Goal: Task Accomplishment & Management: Use online tool/utility

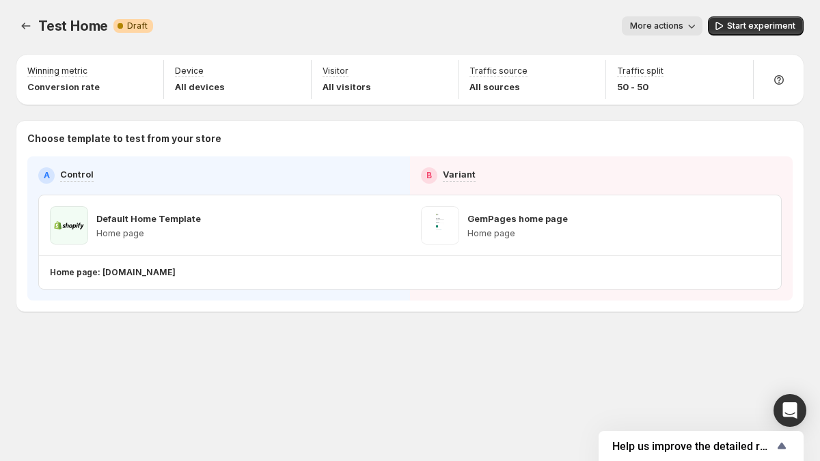
click at [672, 28] on span "More actions" at bounding box center [656, 25] width 53 height 11
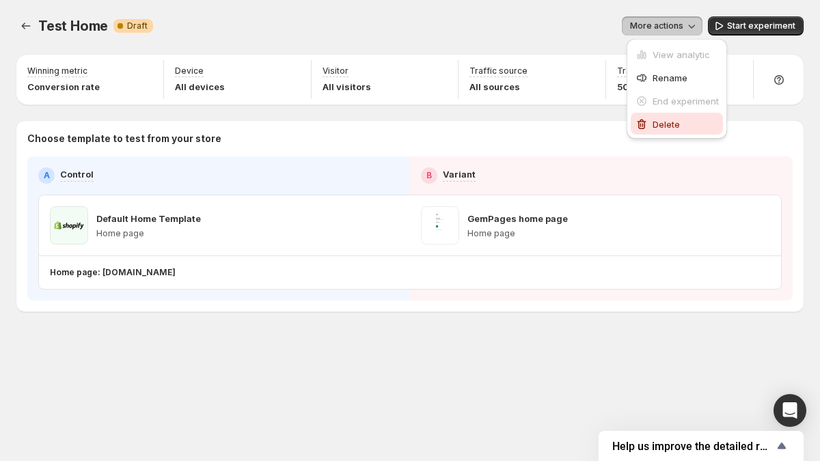
click at [674, 126] on span "Delete" at bounding box center [665, 124] width 27 height 11
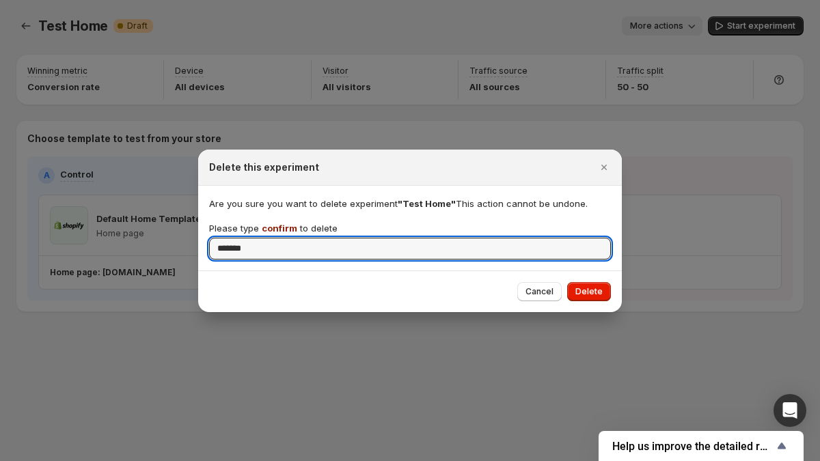
type input "*******"
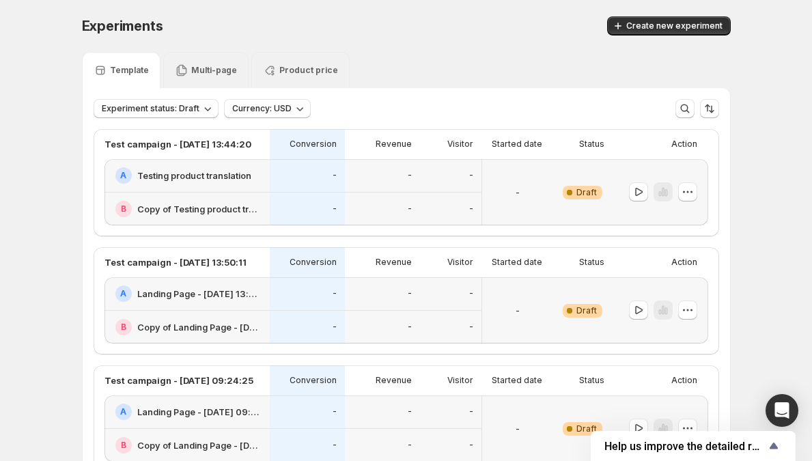
click at [236, 70] on p "Multi-page" at bounding box center [214, 70] width 46 height 11
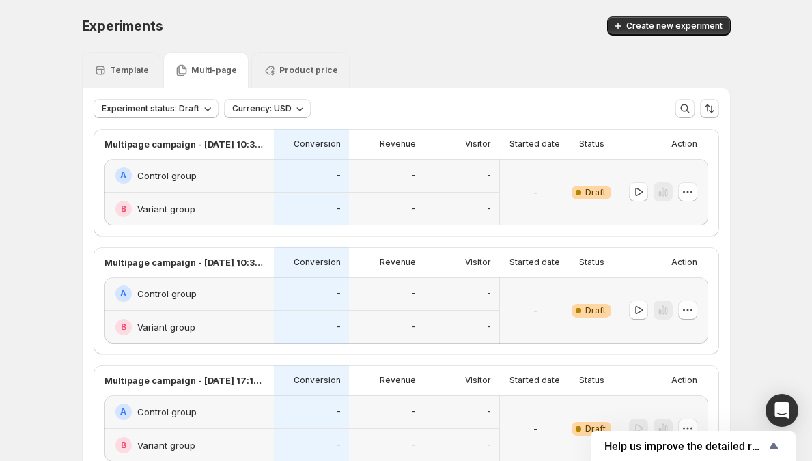
click at [655, 5] on div "Experiments. This page is ready Experiments Create new experiment" at bounding box center [406, 26] width 649 height 52
click at [654, 25] on span "Create new experiment" at bounding box center [674, 25] width 96 height 11
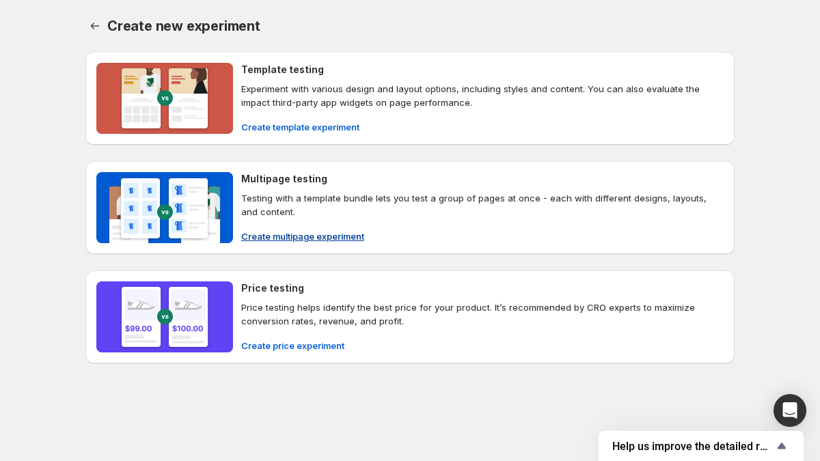
click at [298, 223] on div "Multipage testing Testing with a template bundle lets you test a group of pages…" at bounding box center [482, 207] width 482 height 71
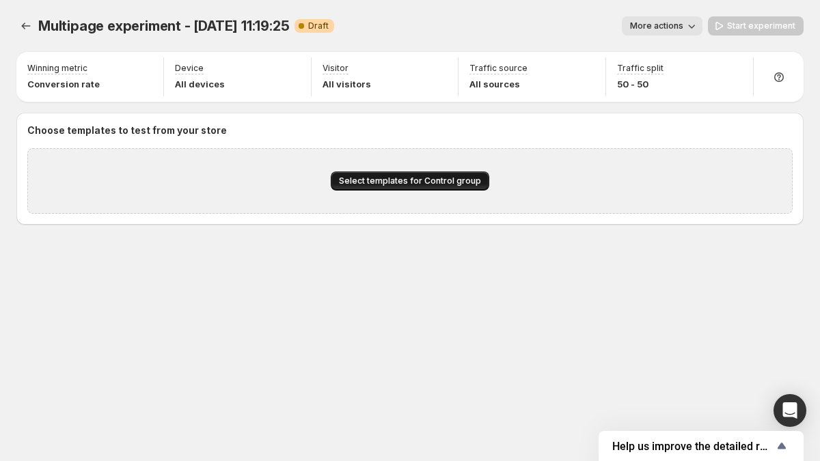
click at [430, 179] on span "Select templates for Control group" at bounding box center [410, 181] width 142 height 11
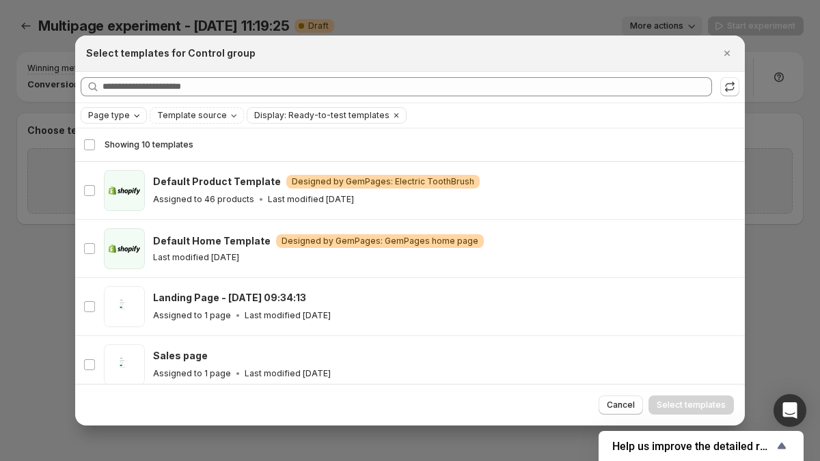
click at [133, 120] on icon "Page type" at bounding box center [136, 115] width 11 height 11
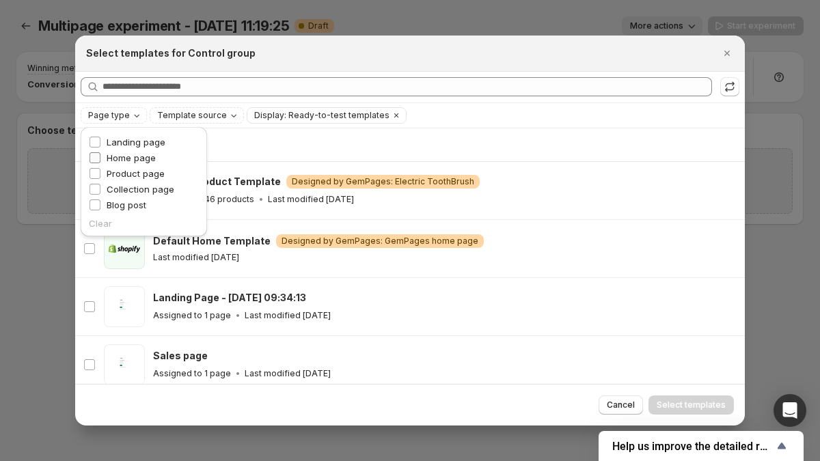
click at [131, 157] on span "Home page" at bounding box center [131, 157] width 49 height 11
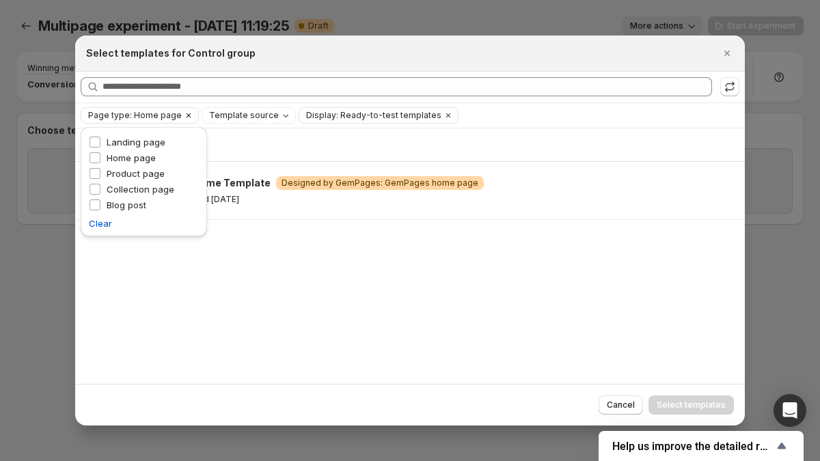
click at [128, 117] on span "Page type: Home page" at bounding box center [135, 115] width 94 height 11
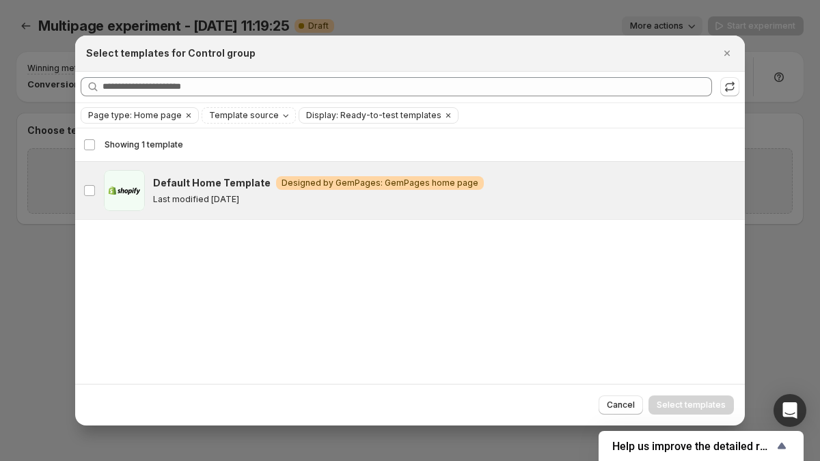
click at [193, 186] on h3 "Default Home Template" at bounding box center [212, 183] width 118 height 14
click at [152, 116] on span "Page type: Home page" at bounding box center [135, 115] width 94 height 11
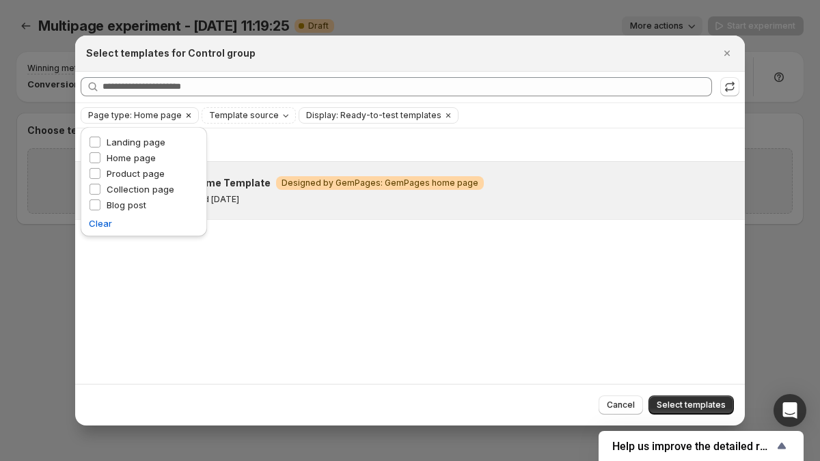
click at [189, 114] on button "Clear" at bounding box center [189, 115] width 14 height 15
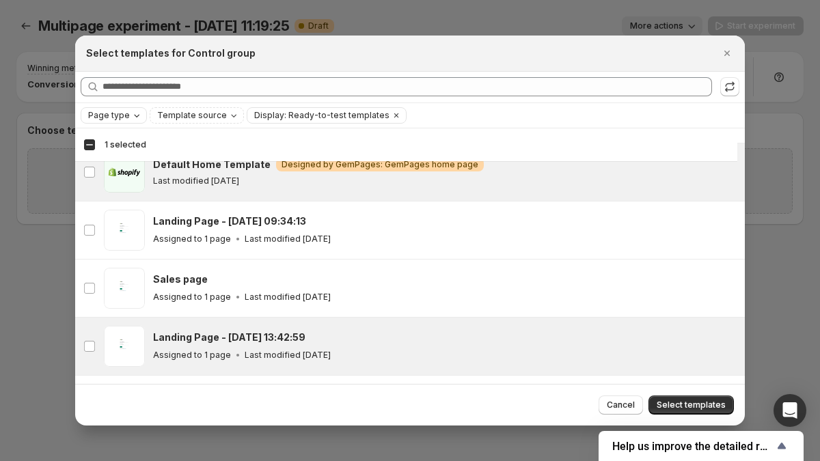
scroll to position [134, 0]
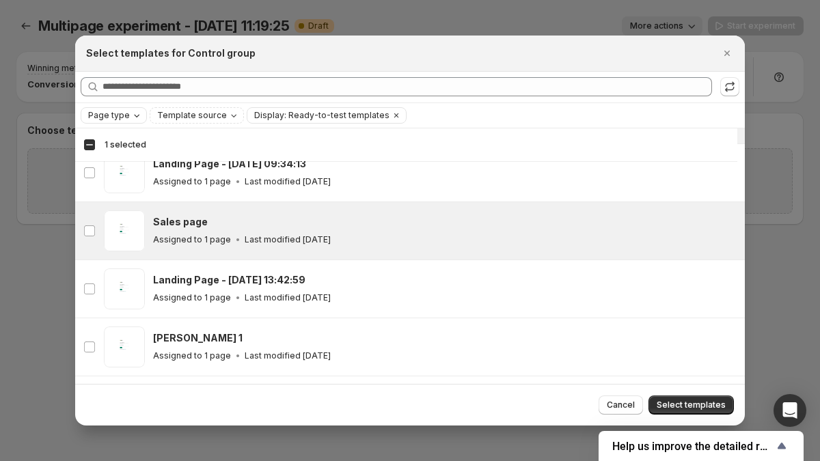
click at [245, 238] on p "Last modified [DATE]" at bounding box center [288, 239] width 86 height 11
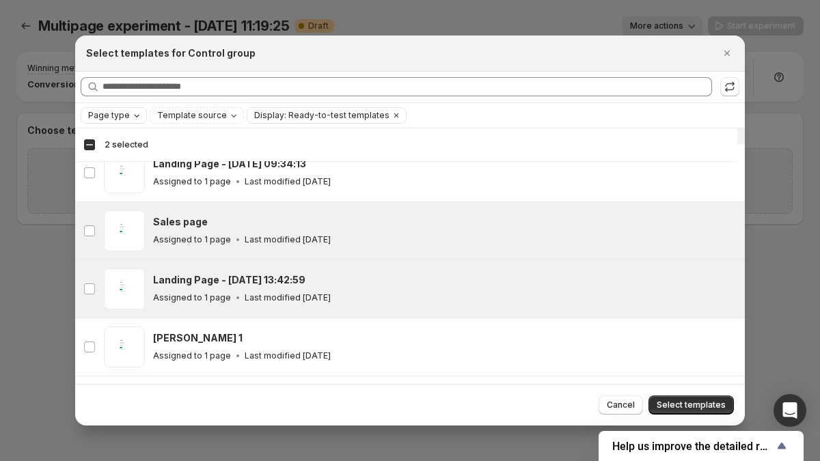
click at [248, 284] on h3 "Landing Page - [DATE] 13:42:59" at bounding box center [229, 280] width 152 height 14
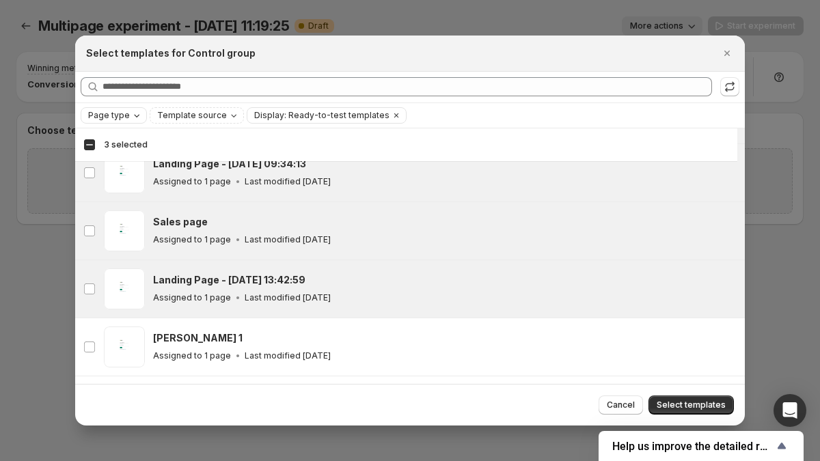
click at [266, 173] on div "Landing Page - Jan 24, 09:34:13 Assigned to 1 page Last modified 3 days ago" at bounding box center [442, 172] width 579 height 31
click at [318, 279] on div "Landing Page - [DATE] 13:42:59" at bounding box center [442, 280] width 579 height 14
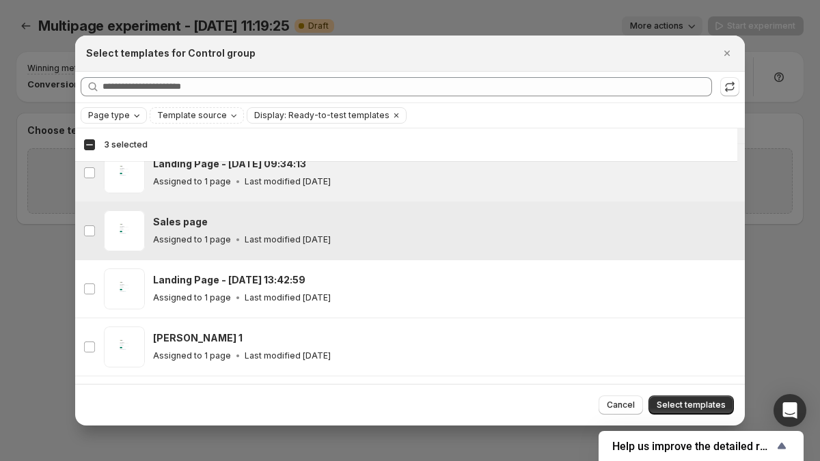
click at [316, 226] on div "Sales page" at bounding box center [442, 222] width 579 height 14
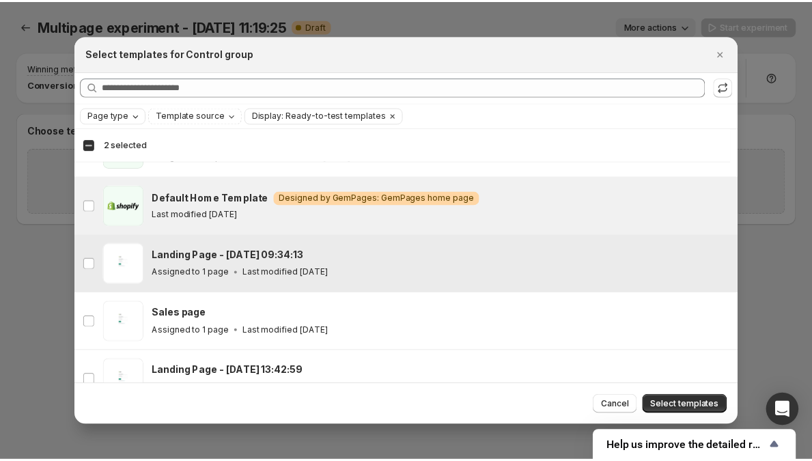
scroll to position [222, 0]
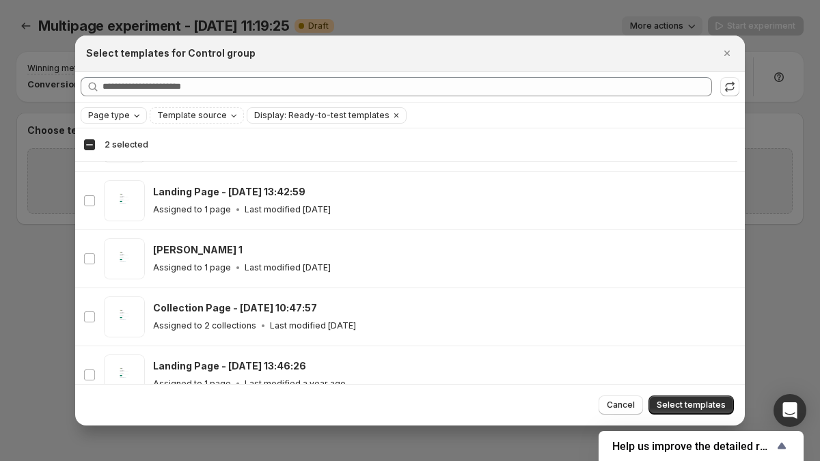
click at [695, 409] on span "Select templates" at bounding box center [690, 405] width 69 height 11
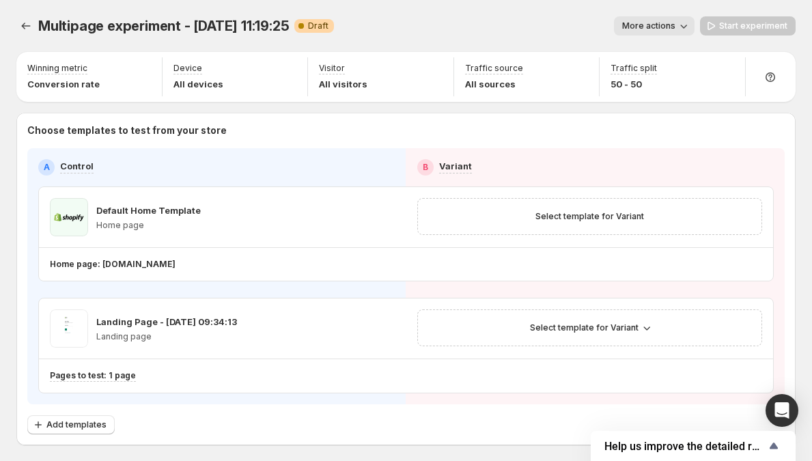
scroll to position [107, 0]
click at [628, 221] on span "Select template for Variant" at bounding box center [590, 216] width 109 height 11
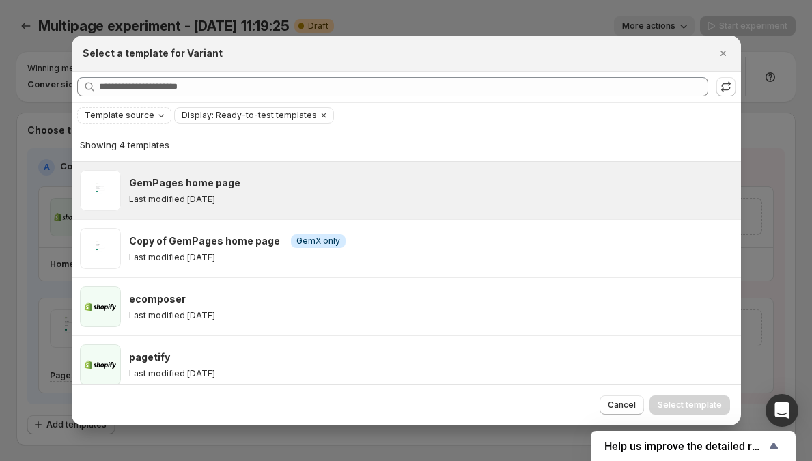
click at [480, 192] on div "GemPages home page Last modified 3 days ago" at bounding box center [429, 190] width 600 height 29
click at [702, 393] on div "Cancel Select template" at bounding box center [406, 405] width 669 height 42
click at [700, 400] on button "Select template" at bounding box center [690, 405] width 81 height 19
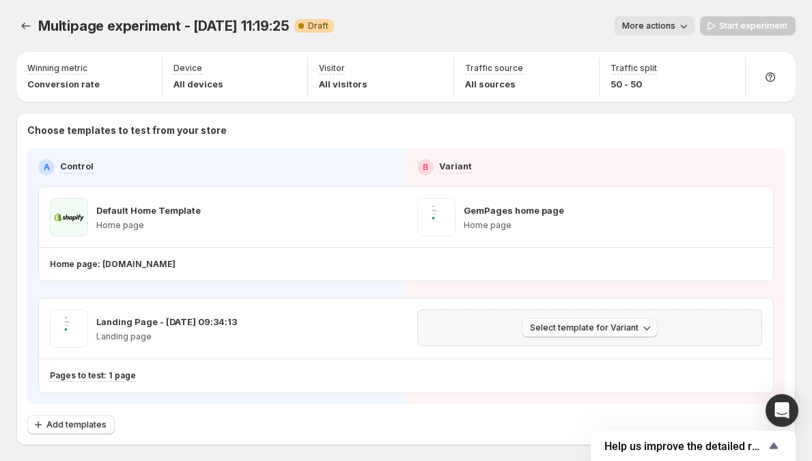
click at [634, 329] on span "Select template for Variant" at bounding box center [584, 327] width 109 height 11
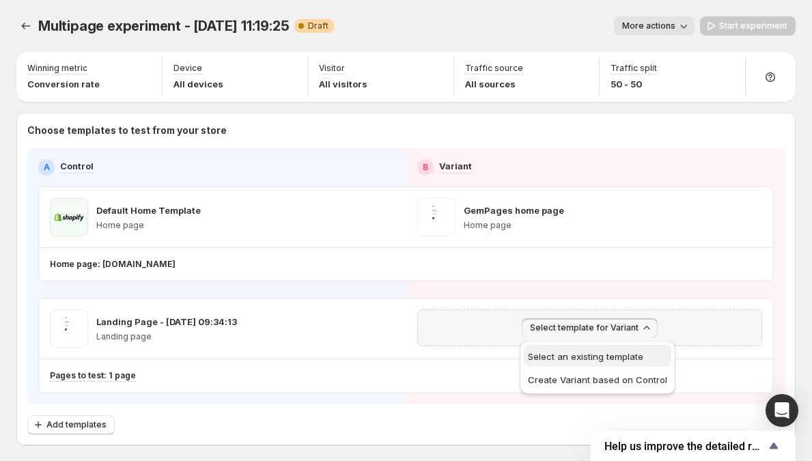
click at [627, 351] on span "Select an existing template" at bounding box center [585, 356] width 115 height 11
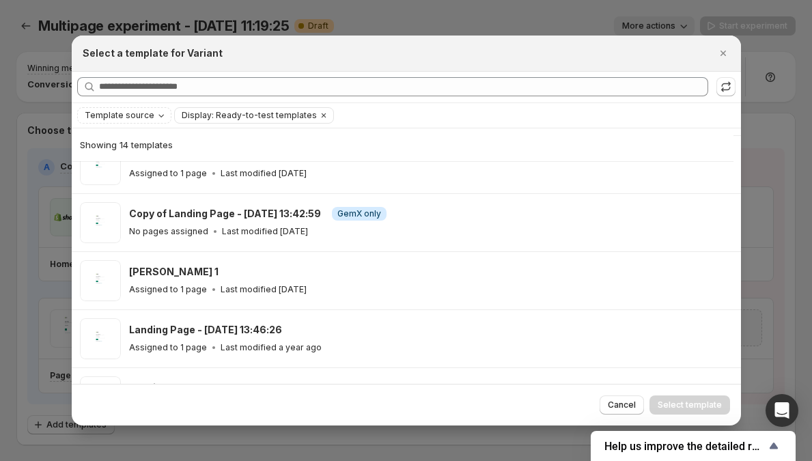
scroll to position [454, 0]
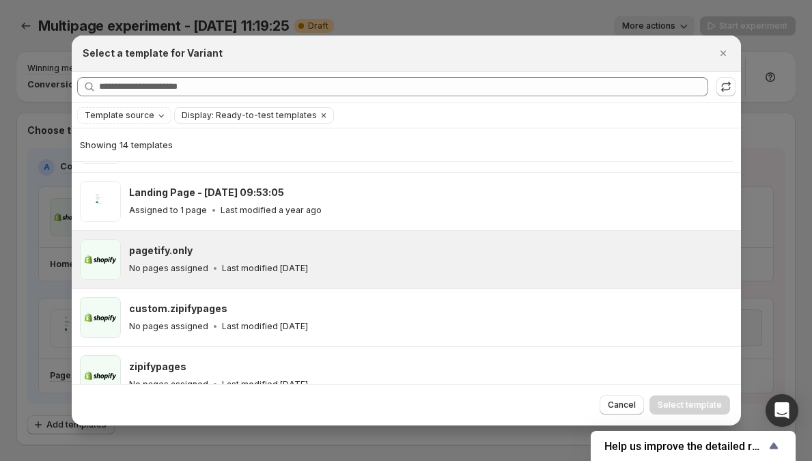
click at [425, 277] on div "pagetify.only No pages assigned Last modified 3 days ago" at bounding box center [406, 259] width 669 height 57
click at [715, 408] on span "Select template" at bounding box center [690, 405] width 64 height 11
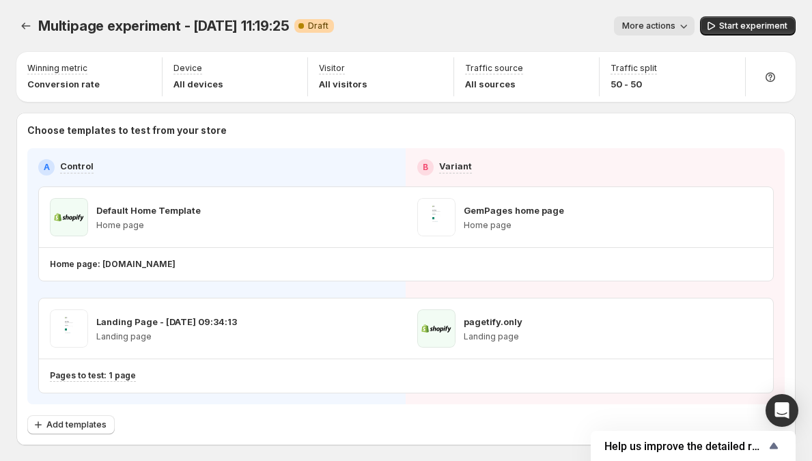
click at [648, 28] on span "More actions" at bounding box center [648, 25] width 53 height 11
click at [392, 221] on icon "button" at bounding box center [386, 217] width 14 height 14
click at [149, 264] on p "Home page: taanh-official.myshopify.com" at bounding box center [113, 264] width 126 height 11
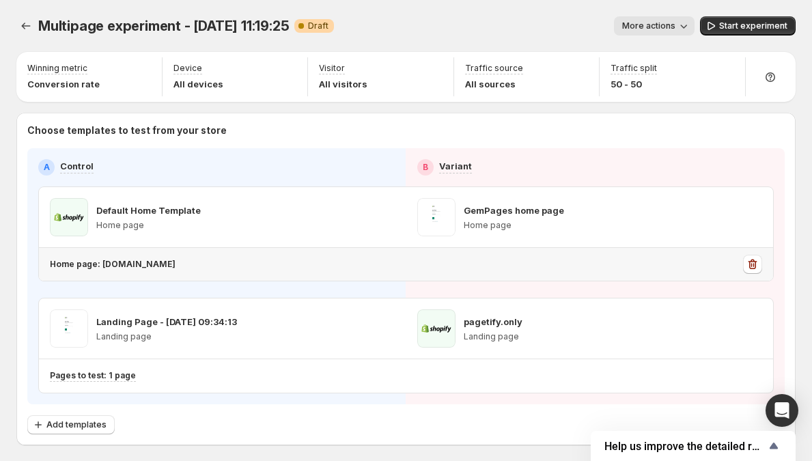
click at [149, 264] on p "Home page: taanh-official.myshopify.com" at bounding box center [113, 264] width 126 height 11
click at [113, 267] on p "Home page: taanh-official.myshopify.com" at bounding box center [113, 264] width 126 height 11
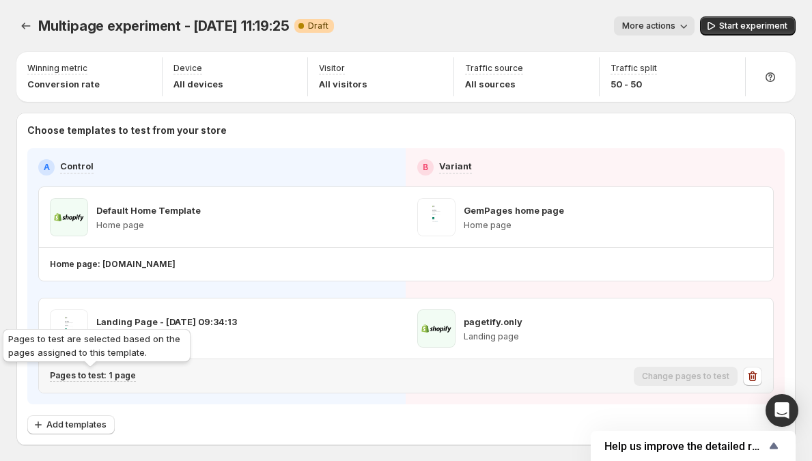
click at [100, 374] on p "Pages to test: 1 page" at bounding box center [93, 375] width 86 height 11
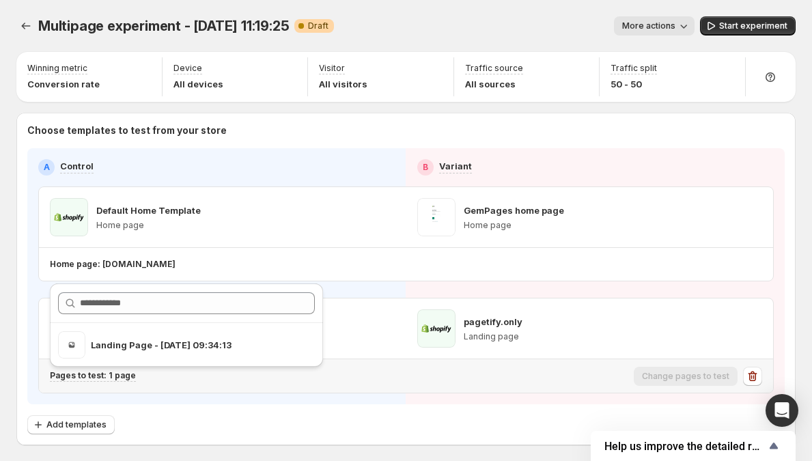
click at [98, 376] on p "Pages to test: 1 page" at bounding box center [93, 375] width 86 height 11
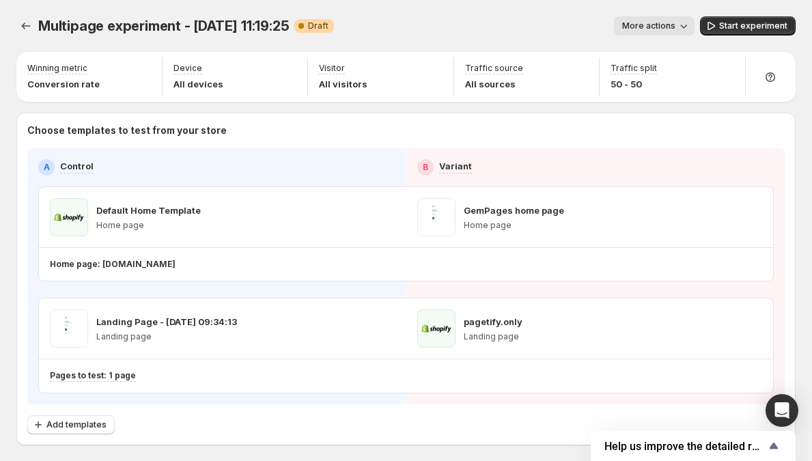
click at [684, 18] on button "More actions" at bounding box center [654, 25] width 81 height 19
click at [675, 24] on span "More actions" at bounding box center [648, 25] width 53 height 11
click at [657, 33] on button "More actions" at bounding box center [654, 25] width 81 height 19
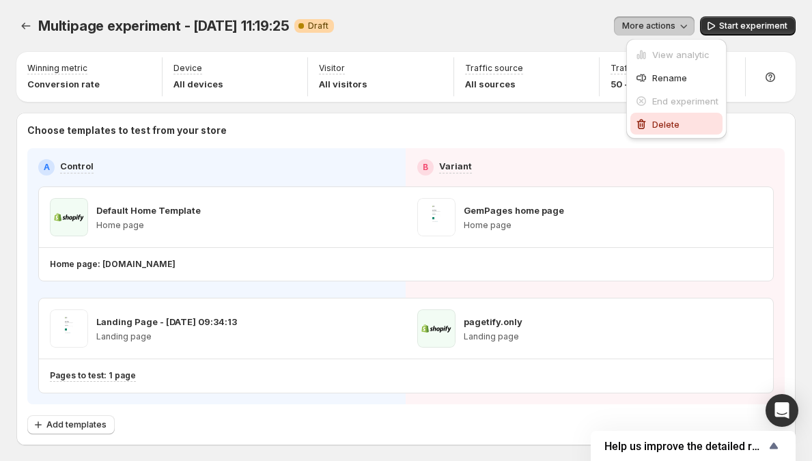
click at [661, 120] on span "Delete" at bounding box center [665, 124] width 27 height 11
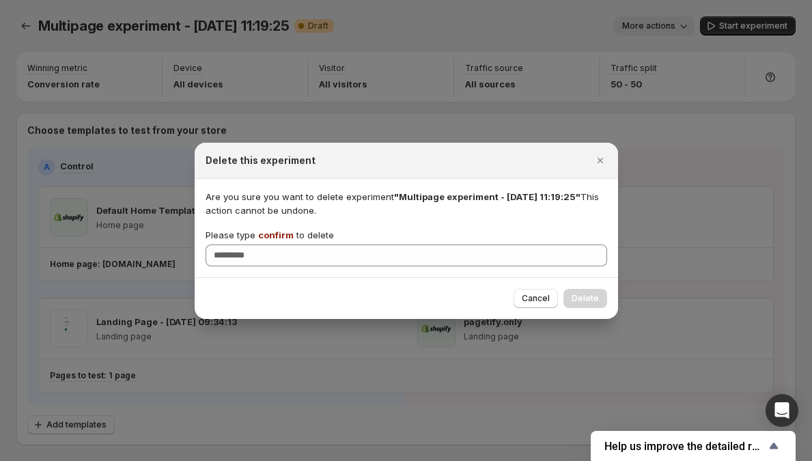
click at [268, 230] on span "confirm" at bounding box center [276, 235] width 36 height 11
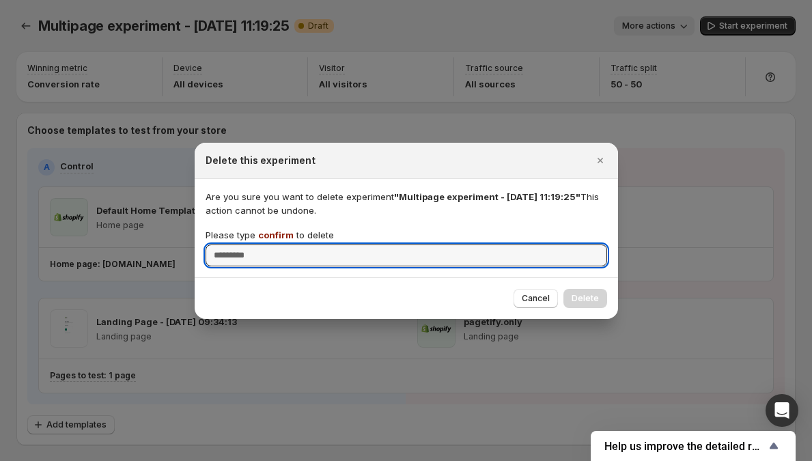
click at [268, 245] on input "Please type confirm to delete" at bounding box center [407, 256] width 402 height 22
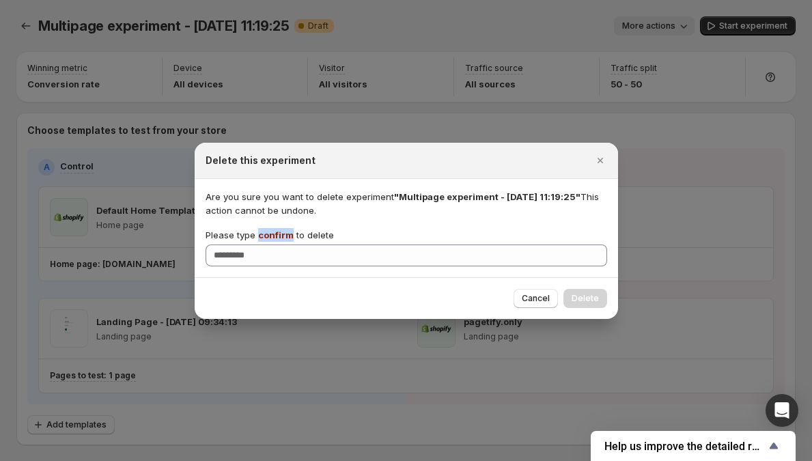
click at [268, 230] on span "confirm" at bounding box center [276, 235] width 36 height 11
click at [268, 245] on input "Please type confirm to delete" at bounding box center [407, 256] width 402 height 22
copy span "confirm"
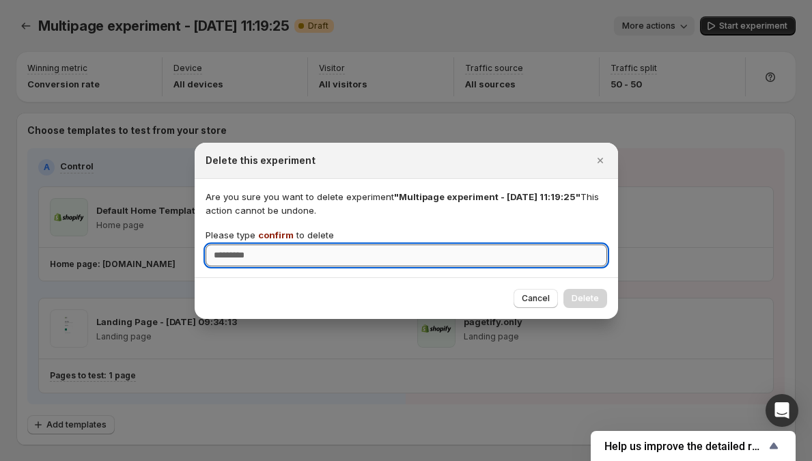
click at [261, 251] on input "Please type confirm to delete" at bounding box center [407, 256] width 402 height 22
paste input "*******"
type input "*******"
click at [588, 293] on span "Delete" at bounding box center [585, 298] width 27 height 11
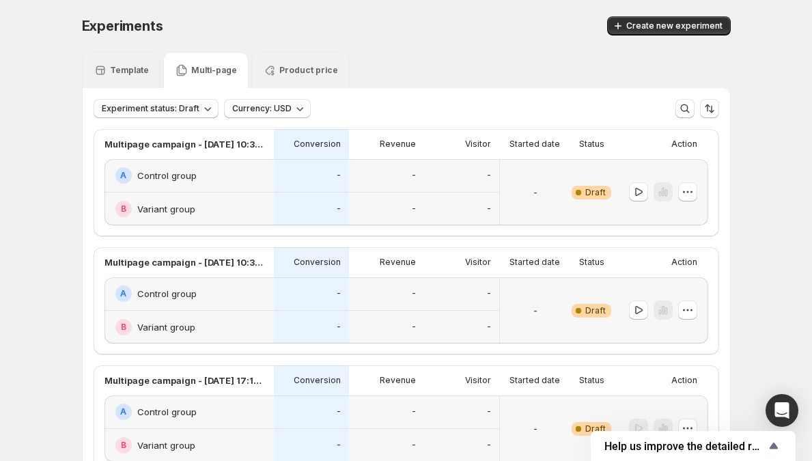
click at [140, 72] on p "Template" at bounding box center [129, 70] width 39 height 11
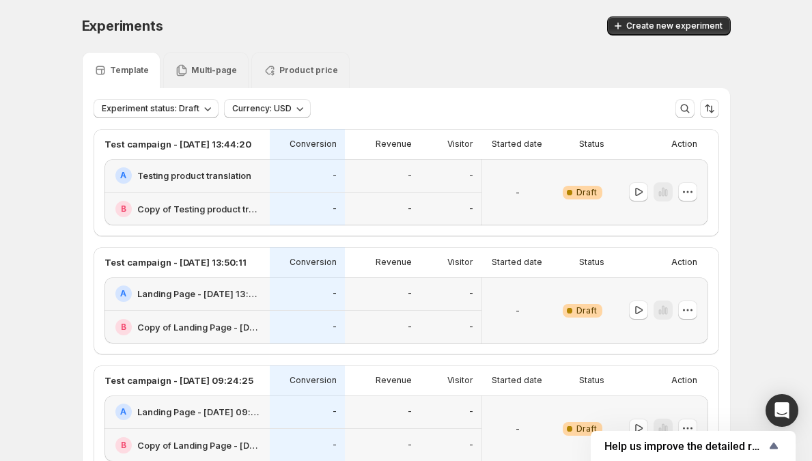
click at [514, 186] on div "-" at bounding box center [518, 192] width 60 height 50
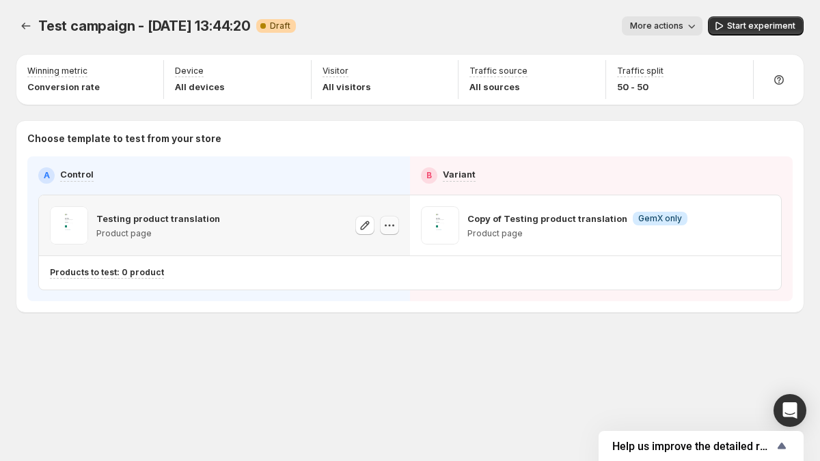
click at [389, 228] on icon "button" at bounding box center [390, 226] width 14 height 14
click at [401, 253] on span "Change template" at bounding box center [392, 254] width 74 height 11
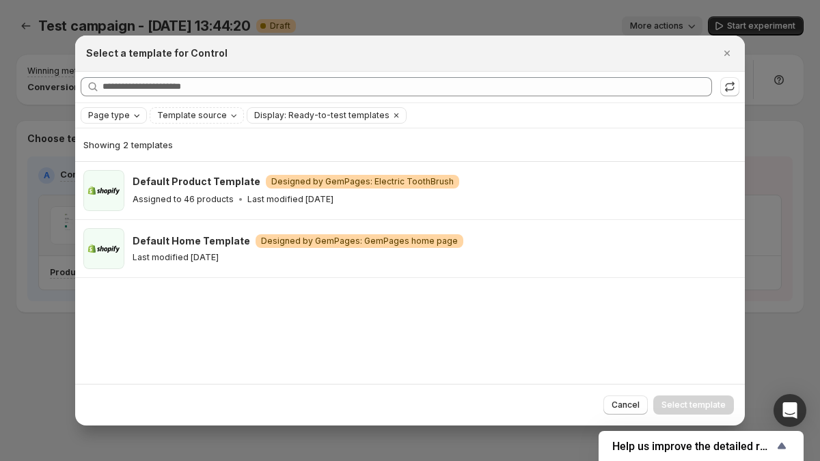
click at [122, 113] on span "Page type" at bounding box center [109, 115] width 42 height 11
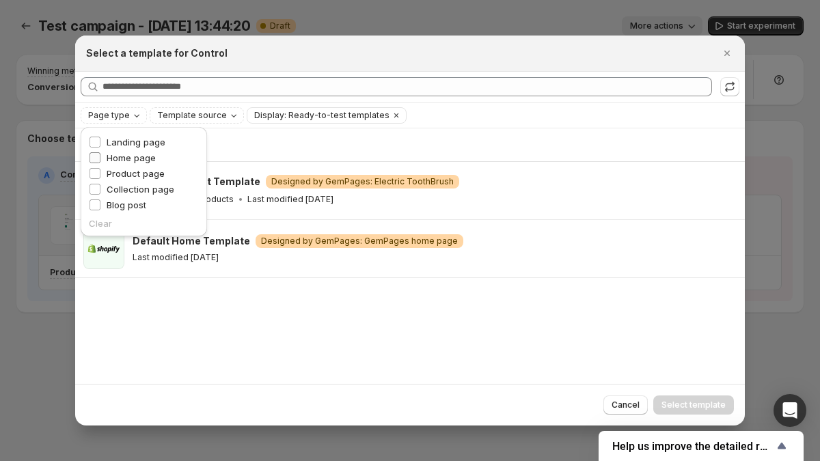
click at [128, 159] on span "Home page" at bounding box center [131, 157] width 49 height 11
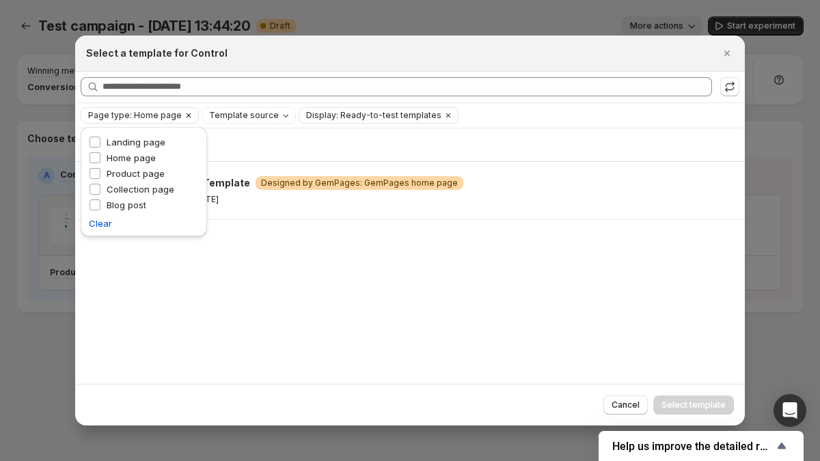
click at [123, 117] on span "Page type: Home page" at bounding box center [135, 115] width 94 height 11
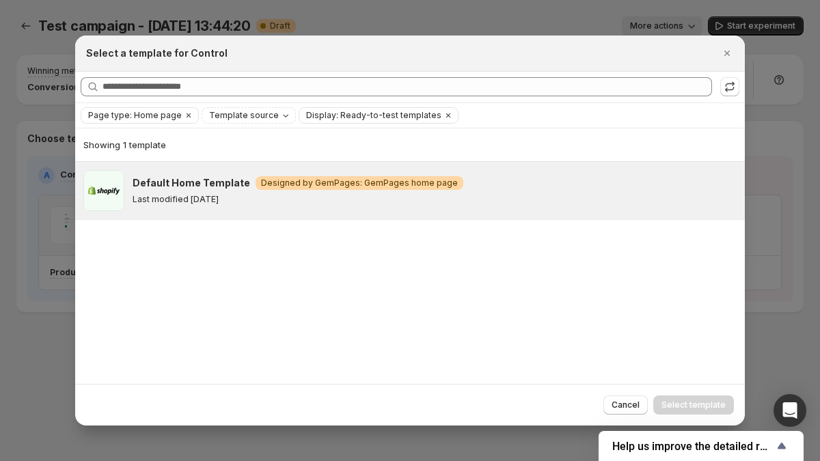
click at [169, 183] on h3 "Default Home Template" at bounding box center [192, 183] width 118 height 14
click at [669, 407] on span "Select template" at bounding box center [693, 405] width 64 height 11
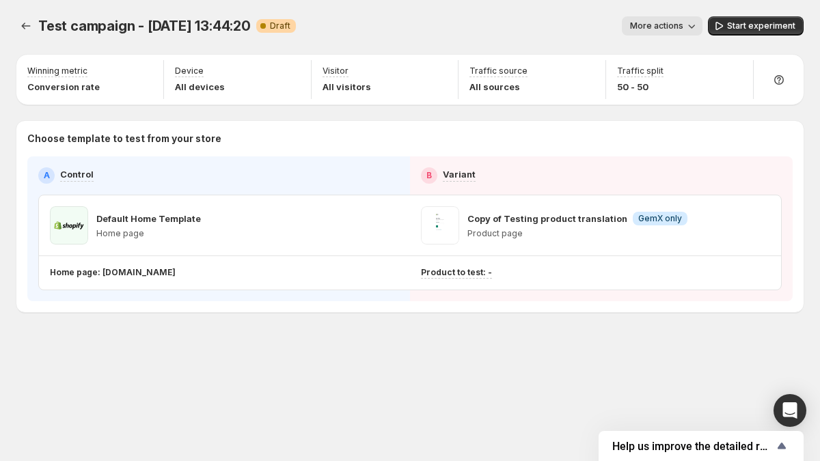
click at [690, 29] on icon "button" at bounding box center [692, 26] width 14 height 14
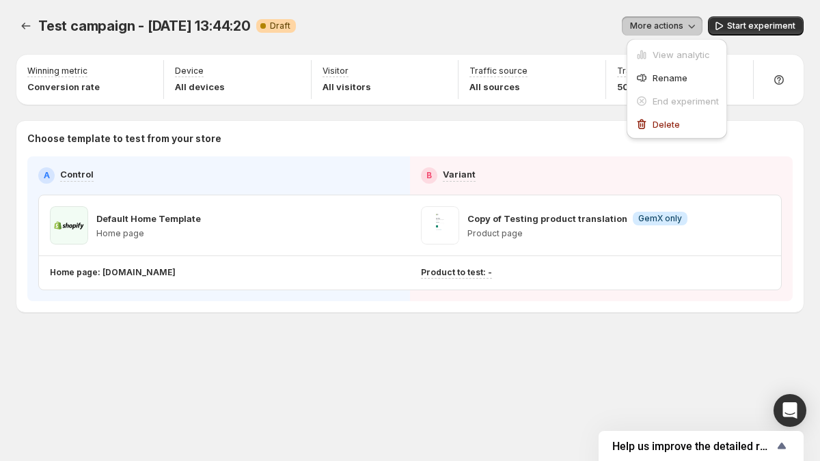
click at [689, 30] on icon "button" at bounding box center [692, 26] width 14 height 14
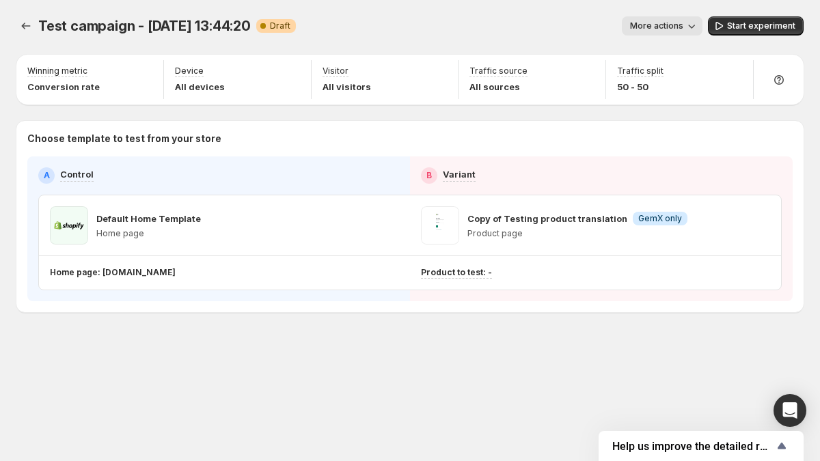
click at [566, 31] on div "More actions" at bounding box center [505, 25] width 396 height 19
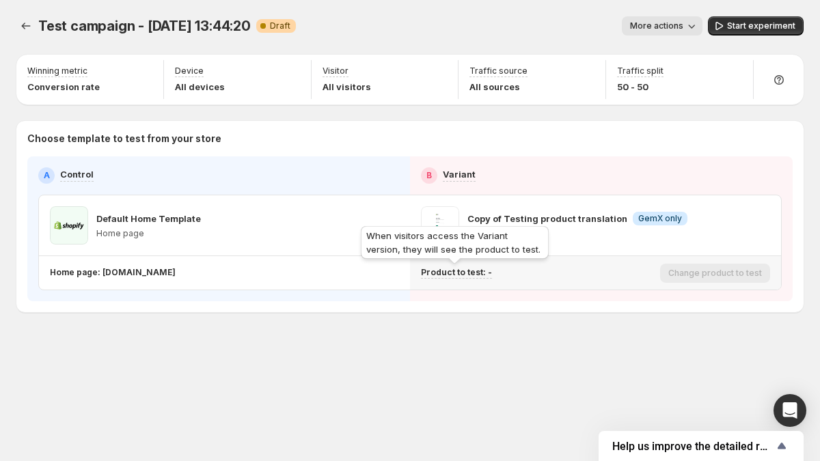
click at [445, 271] on p "Product to test: -" at bounding box center [456, 272] width 71 height 11
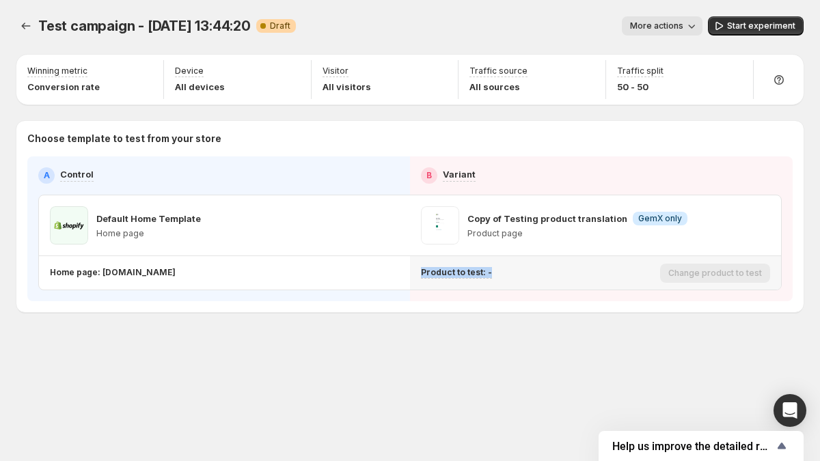
click at [445, 285] on div "Product to test: - Change product to test" at bounding box center [595, 272] width 371 height 33
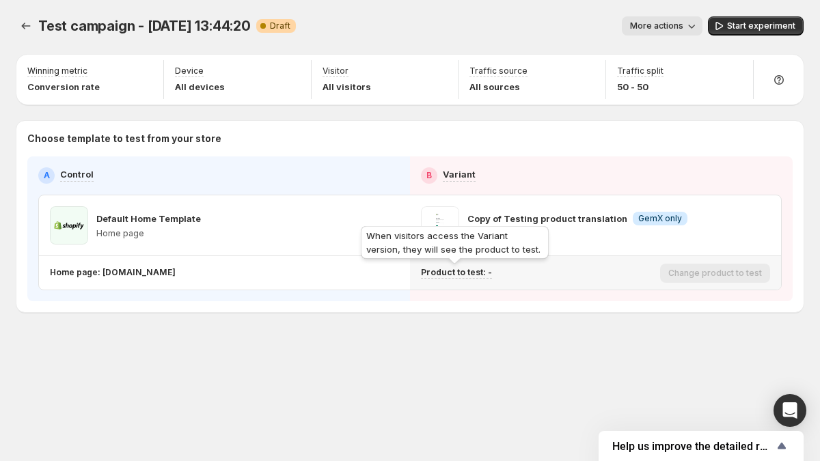
click at [459, 272] on p "Product to test: -" at bounding box center [456, 272] width 71 height 11
click at [454, 286] on div "Product to test: - Change product to test" at bounding box center [595, 272] width 371 height 33
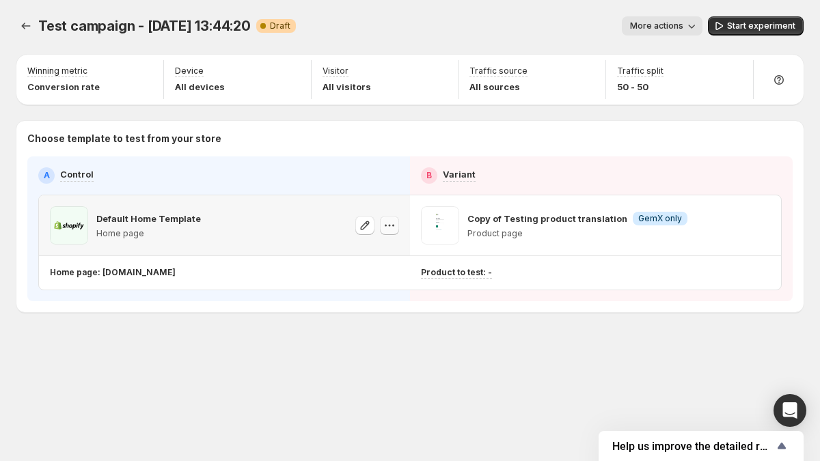
click at [385, 232] on button "button" at bounding box center [389, 225] width 19 height 19
click at [391, 223] on icon "button" at bounding box center [390, 226] width 14 height 14
drag, startPoint x: 385, startPoint y: 271, endPoint x: 334, endPoint y: 265, distance: 50.9
click at [334, 265] on ul "Change template Copy ID 550145748130333878" at bounding box center [393, 271] width 120 height 57
click at [176, 273] on p "Home page: taanh-official.myshopify.com" at bounding box center [113, 272] width 126 height 11
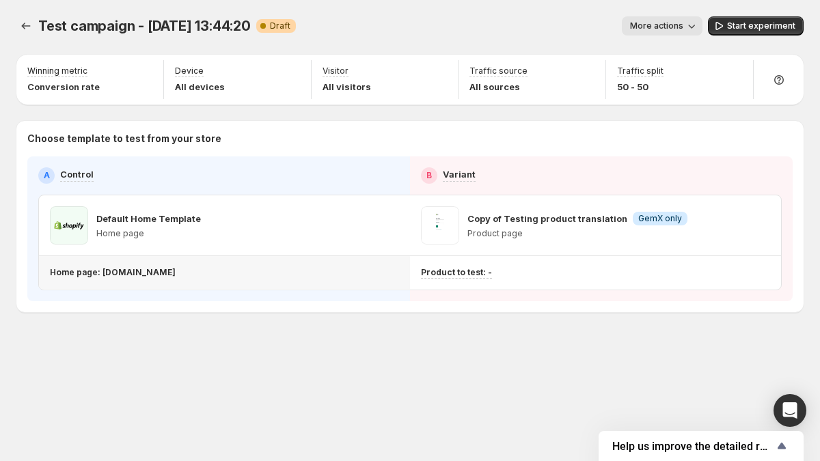
click at [176, 273] on p "Home page: taanh-official.myshopify.com" at bounding box center [113, 272] width 126 height 11
drag, startPoint x: 247, startPoint y: 275, endPoint x: 99, endPoint y: 268, distance: 147.7
click at [99, 268] on div "Home page: taanh-official.myshopify.com" at bounding box center [222, 272] width 344 height 11
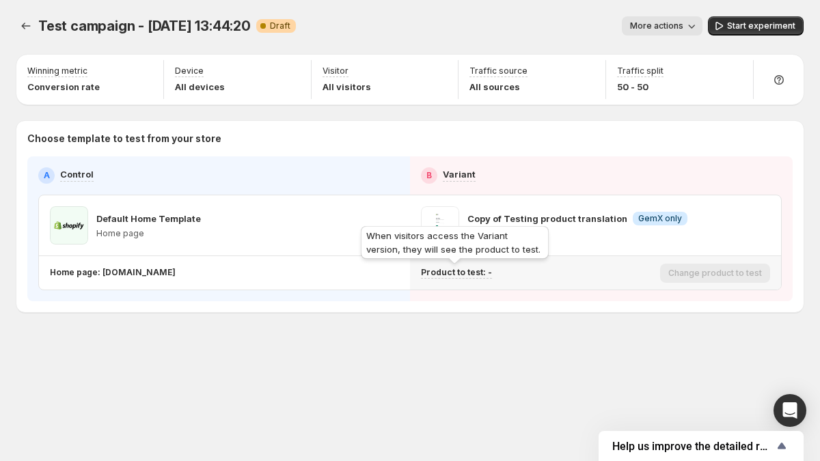
click at [450, 252] on div "When visitors access the Variant version, they will see the product to test." at bounding box center [454, 245] width 193 height 44
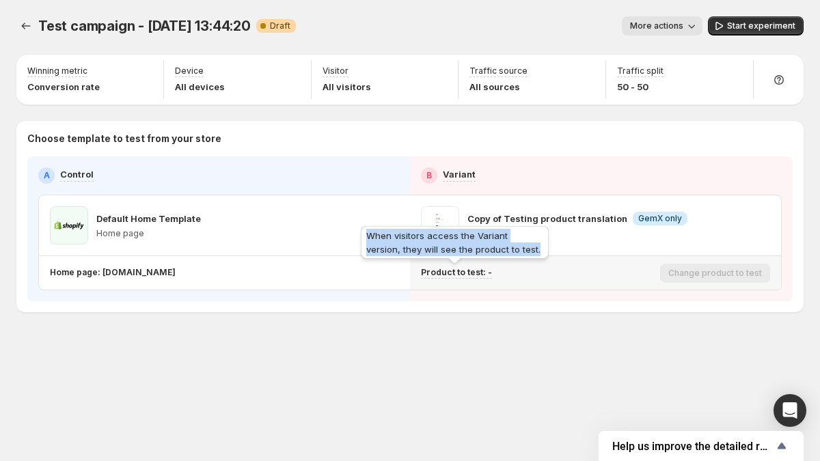
click at [450, 252] on div "When visitors access the Variant version, they will see the product to test." at bounding box center [454, 245] width 193 height 44
click at [452, 251] on div "When visitors access the Variant version, they will see the product to test." at bounding box center [454, 245] width 193 height 44
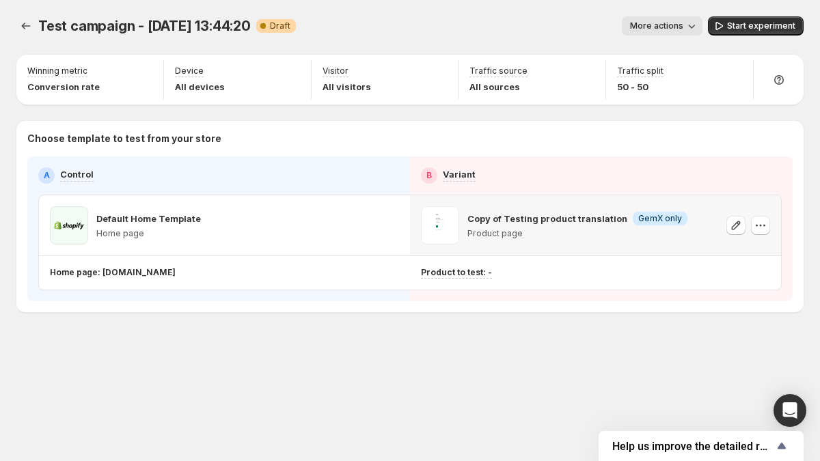
click at [503, 219] on p "Copy of Testing product translation" at bounding box center [547, 219] width 160 height 14
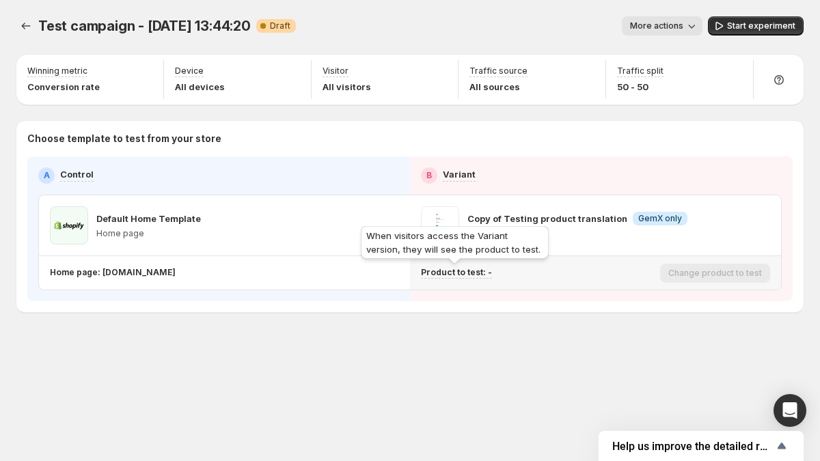
click at [445, 268] on p "Product to test: -" at bounding box center [456, 272] width 71 height 11
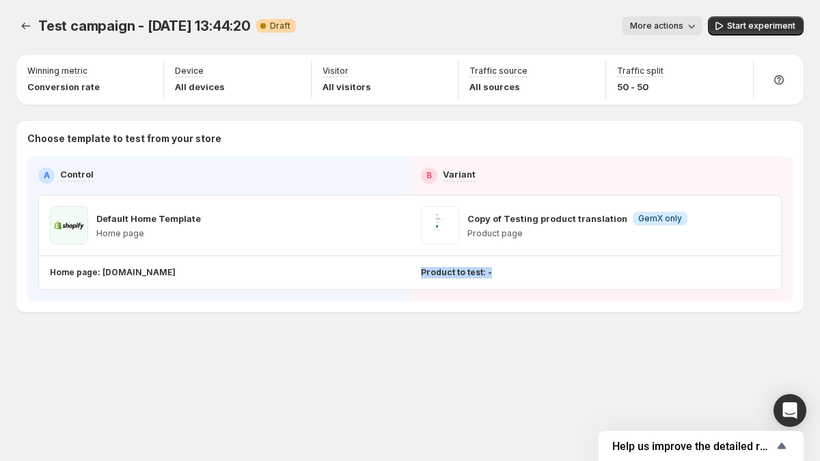
click at [417, 322] on div "Test campaign - Jan 21, 13:44:20. This page is ready Test campaign - Jan 21, 13…" at bounding box center [410, 193] width 820 height 386
click at [393, 225] on icon "button" at bounding box center [390, 226] width 14 height 14
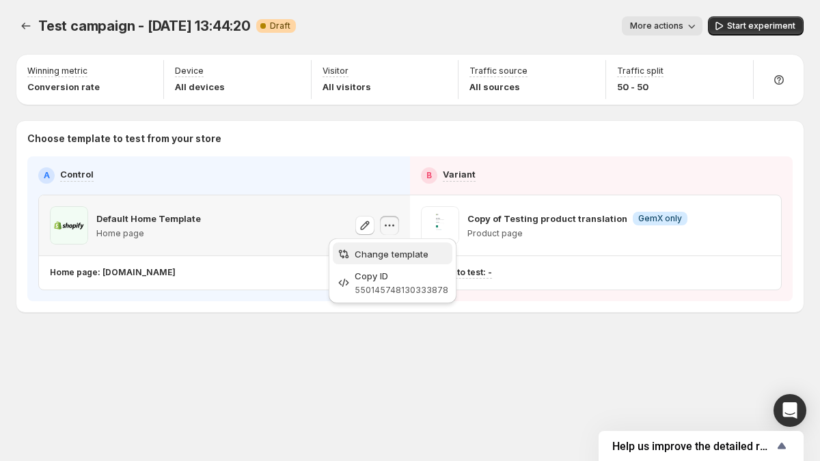
click at [403, 245] on button "Change template" at bounding box center [393, 254] width 120 height 22
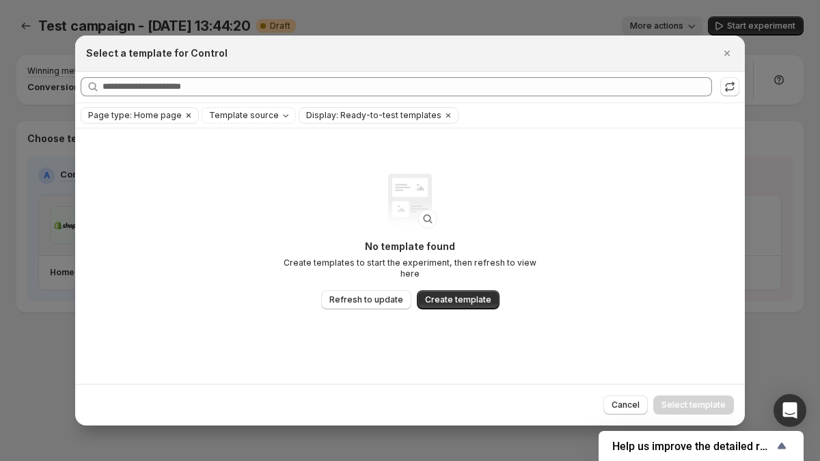
click at [183, 113] on icon "Clear" at bounding box center [188, 115] width 11 height 11
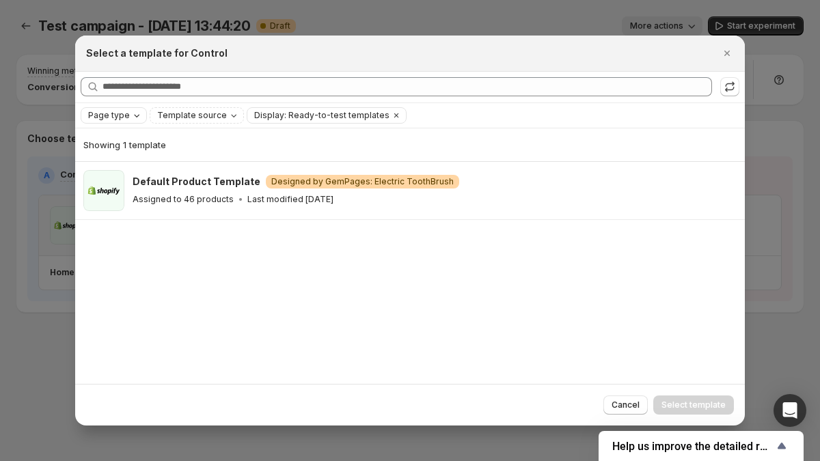
click at [145, 120] on div "Page type Template source Display: Ready-to-test templates Clear all" at bounding box center [410, 115] width 659 height 16
click at [131, 118] on icon "Page type" at bounding box center [136, 115] width 11 height 11
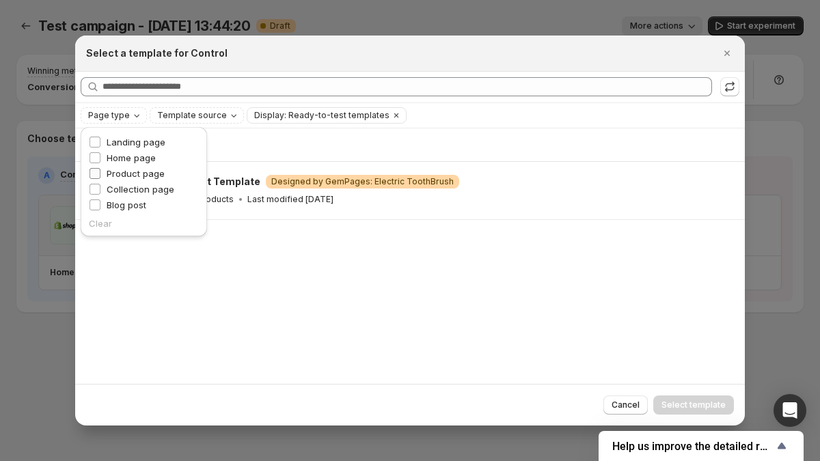
click at [132, 169] on span "Product page" at bounding box center [136, 173] width 58 height 11
click at [120, 115] on span "Page type: Product page" at bounding box center [138, 115] width 101 height 11
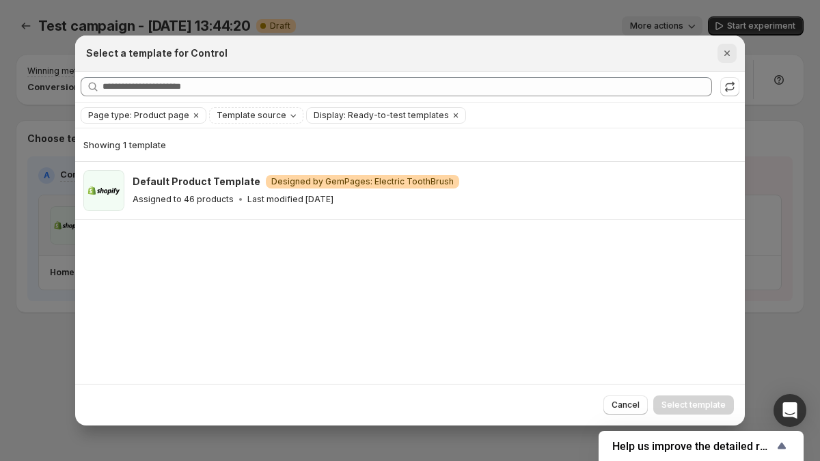
click at [725, 51] on icon "Close" at bounding box center [727, 53] width 14 height 14
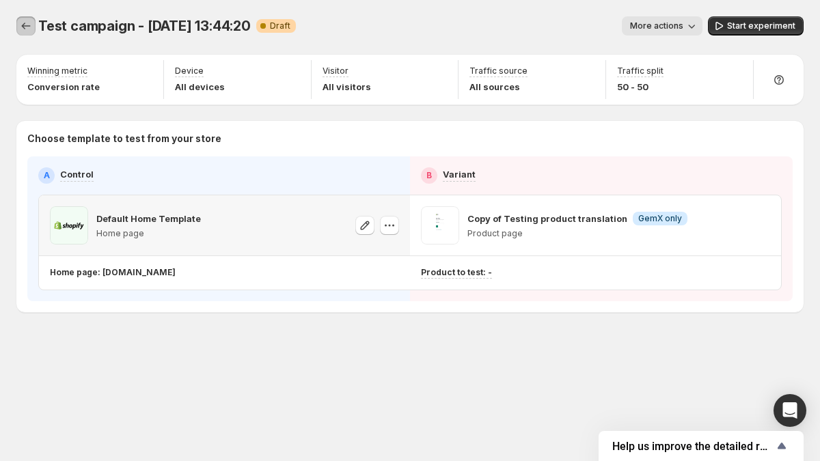
click at [27, 30] on icon "Experiments" at bounding box center [26, 26] width 14 height 14
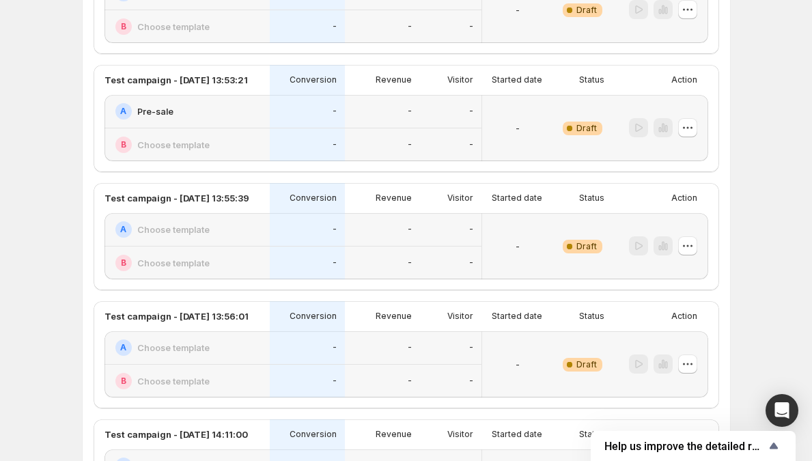
scroll to position [564, 0]
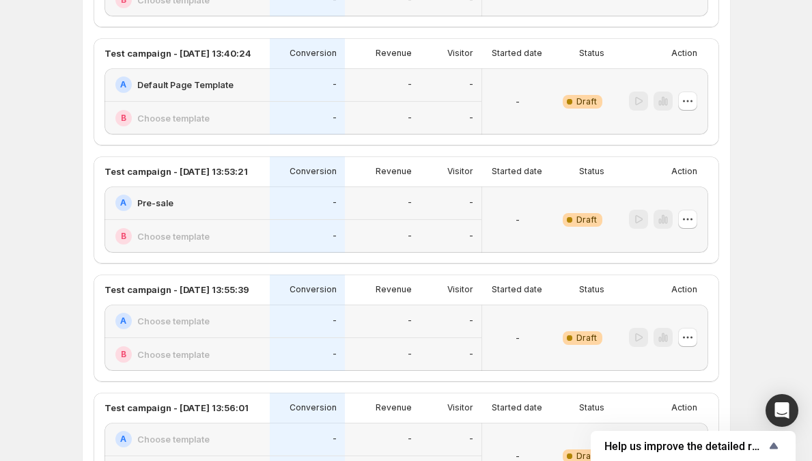
click at [385, 248] on div "-" at bounding box center [382, 236] width 75 height 33
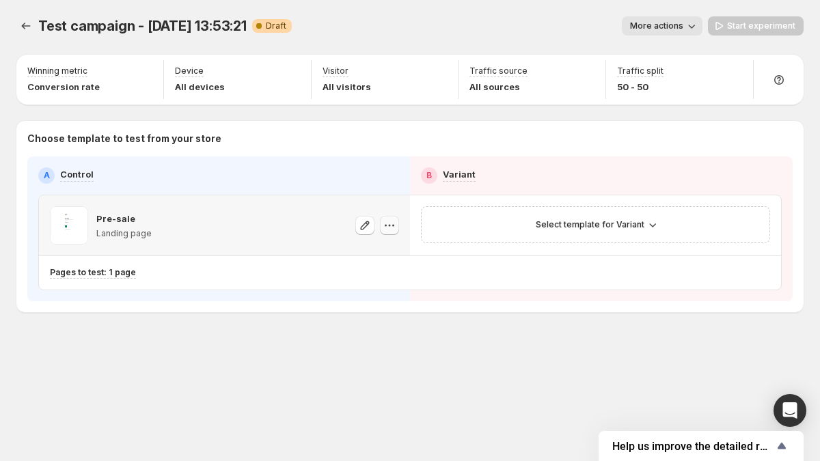
click at [390, 225] on icon "button" at bounding box center [390, 226] width 14 height 14
click at [387, 246] on button "Change template" at bounding box center [393, 254] width 122 height 22
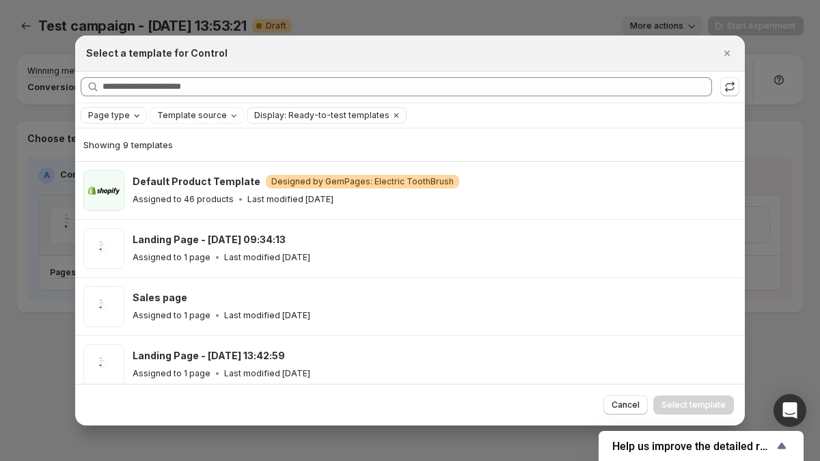
click at [140, 114] on div "Page type" at bounding box center [115, 116] width 57 height 14
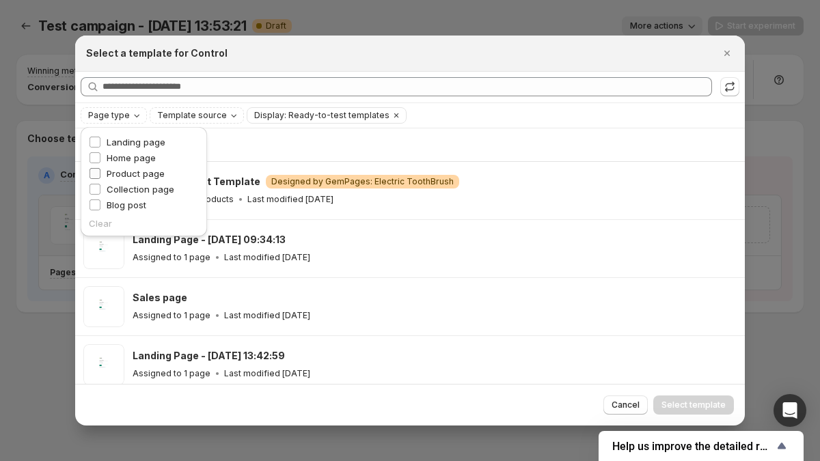
click at [127, 169] on span "Product page" at bounding box center [136, 173] width 58 height 11
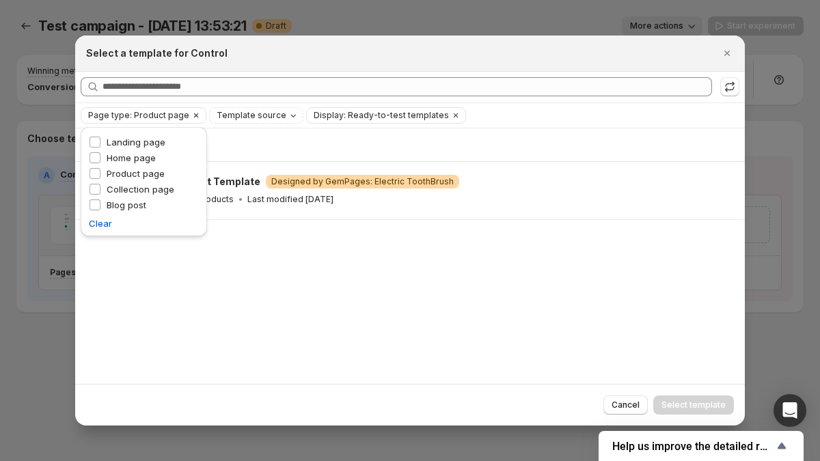
click at [117, 115] on span "Page type: Product page" at bounding box center [138, 115] width 101 height 11
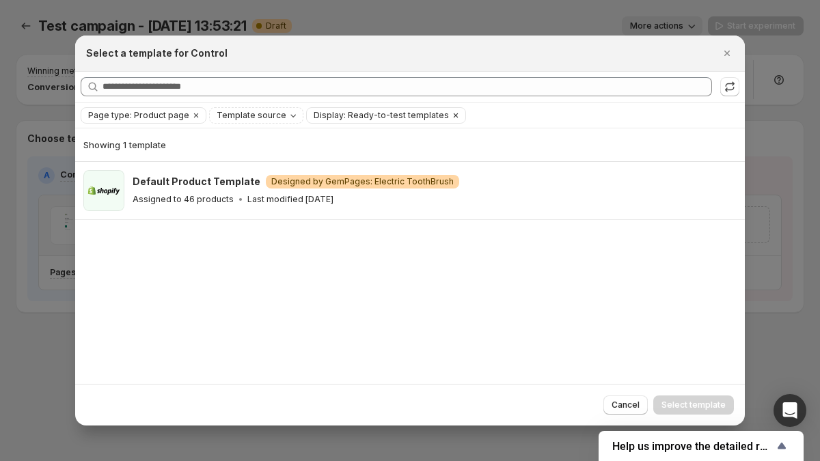
click at [450, 116] on icon "Clear" at bounding box center [455, 115] width 11 height 11
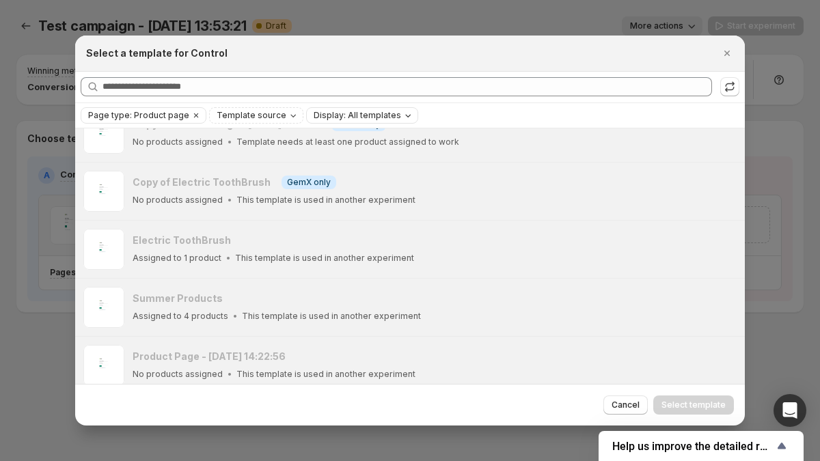
scroll to position [190, 0]
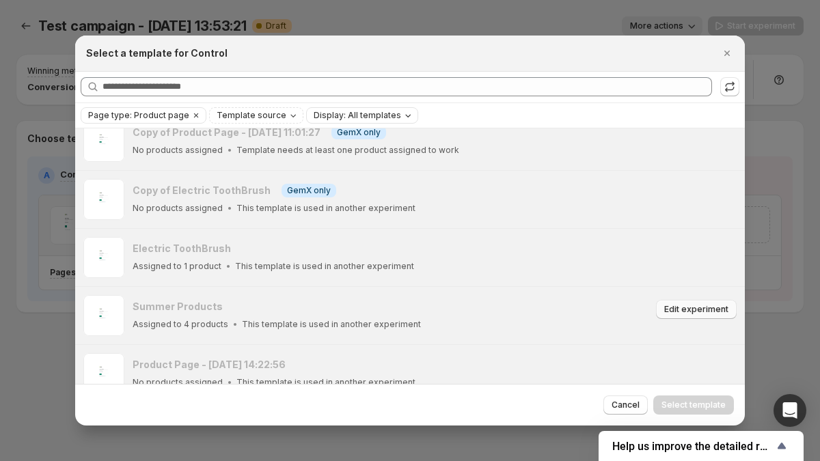
click at [685, 306] on span "Edit experiment" at bounding box center [696, 309] width 64 height 11
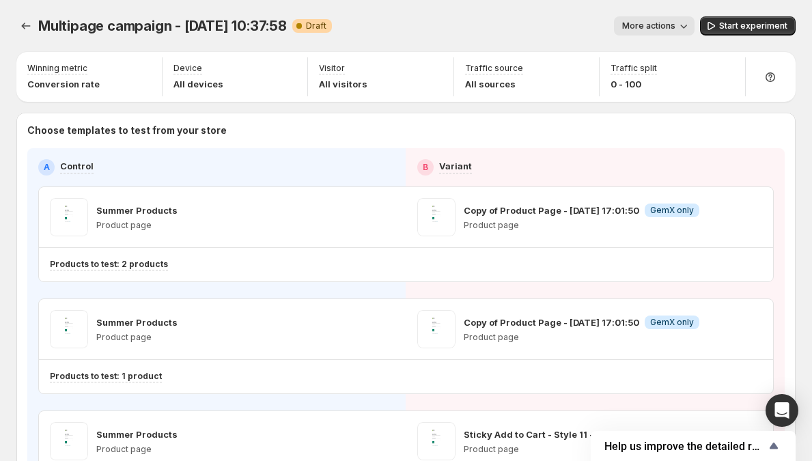
click at [667, 25] on span "More actions" at bounding box center [648, 25] width 53 height 11
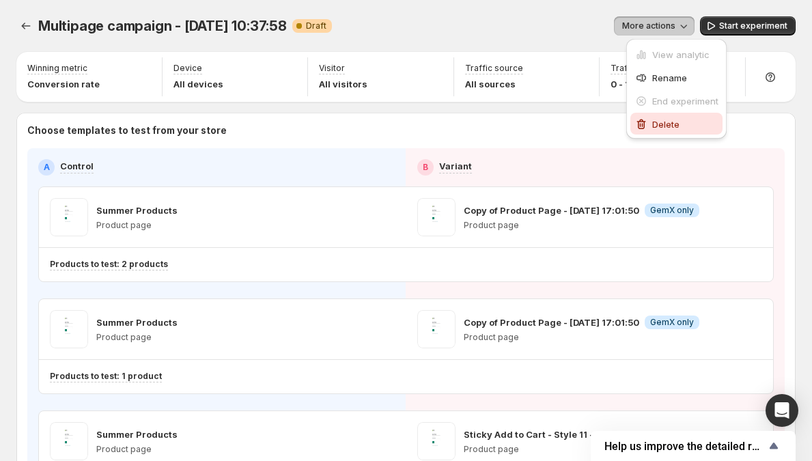
click at [663, 120] on span "Delete" at bounding box center [665, 124] width 27 height 11
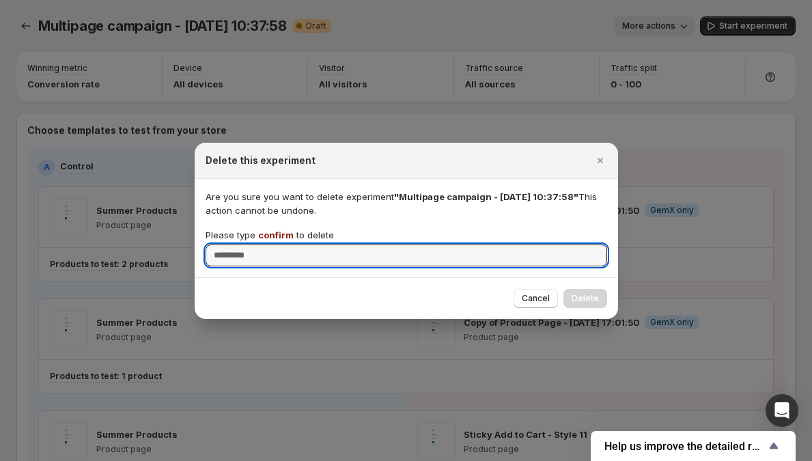
click at [275, 232] on span "confirm" at bounding box center [276, 235] width 36 height 11
click at [275, 245] on input "Please type confirm to delete" at bounding box center [407, 256] width 402 height 22
click at [275, 232] on span "confirm" at bounding box center [276, 235] width 36 height 11
click at [275, 245] on input "Please type confirm to delete" at bounding box center [407, 256] width 402 height 22
copy span "confirm"
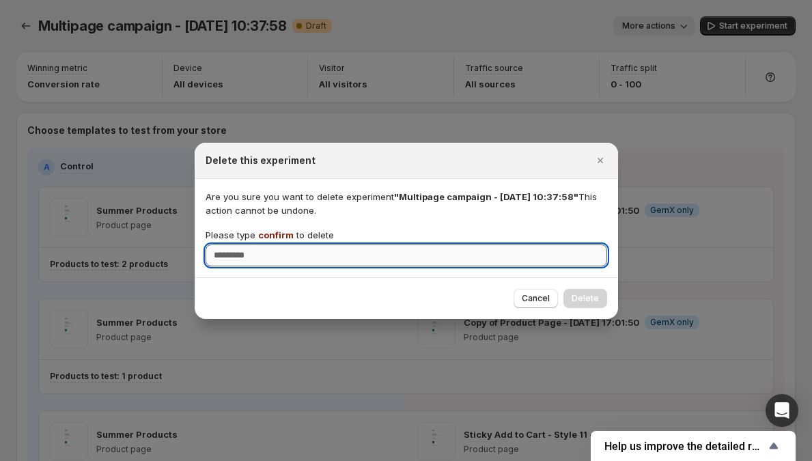
click at [265, 256] on input "Please type confirm to delete" at bounding box center [407, 256] width 402 height 22
paste input "*******"
type input "*******"
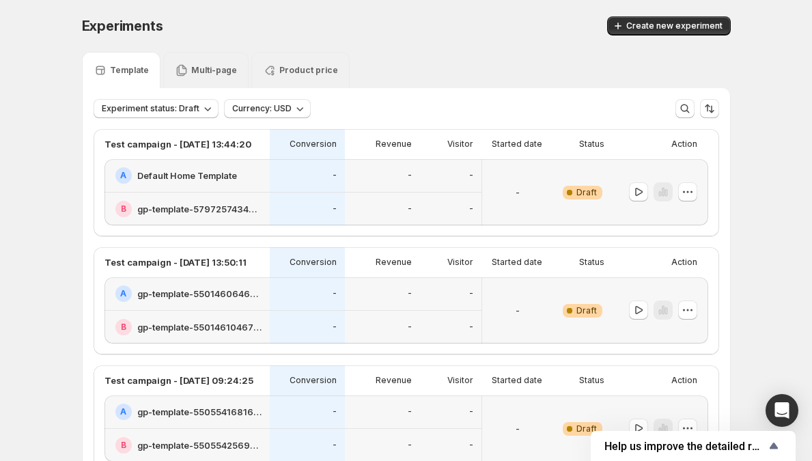
scroll to position [779, 0]
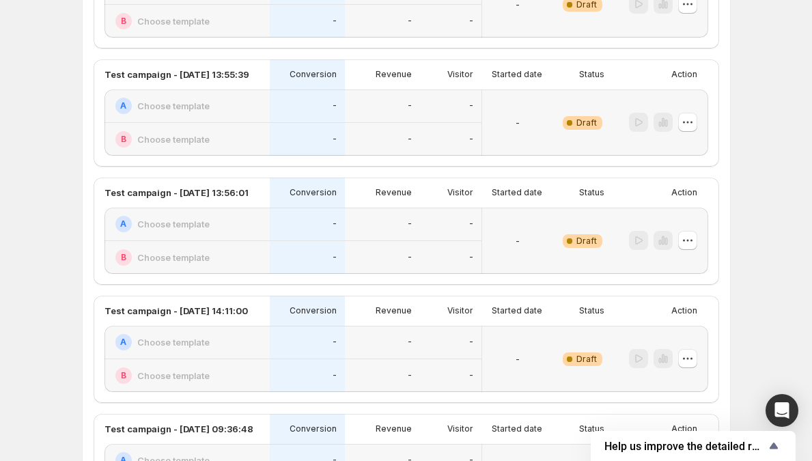
click at [342, 226] on div "-" at bounding box center [307, 224] width 75 height 33
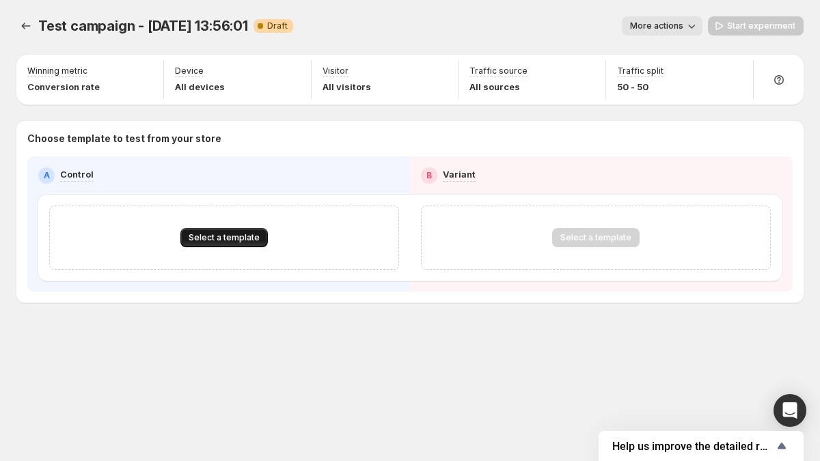
click at [238, 234] on span "Select a template" at bounding box center [224, 237] width 71 height 11
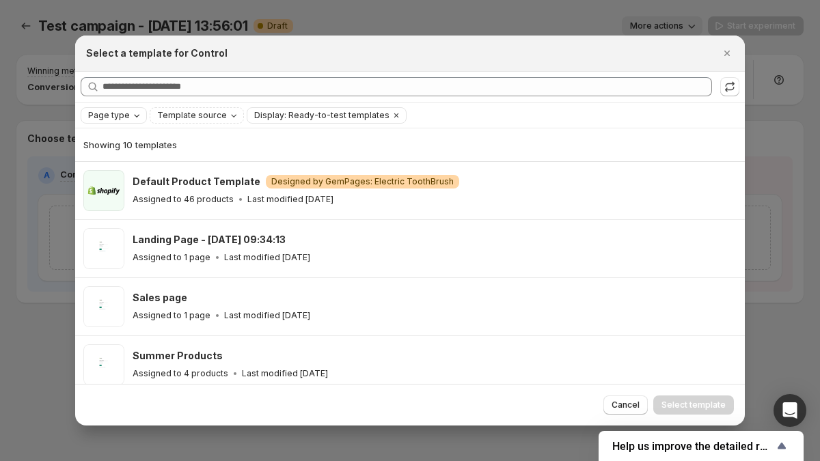
click at [127, 114] on div "Page type" at bounding box center [115, 116] width 57 height 14
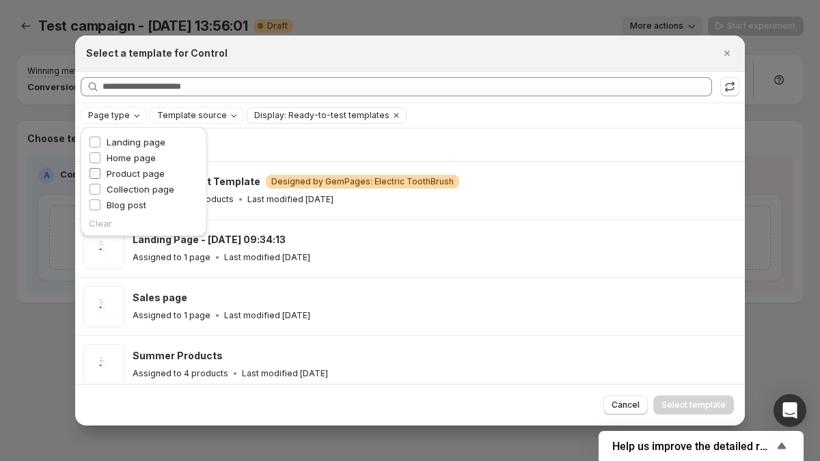
click at [135, 169] on span "Product page" at bounding box center [136, 173] width 58 height 11
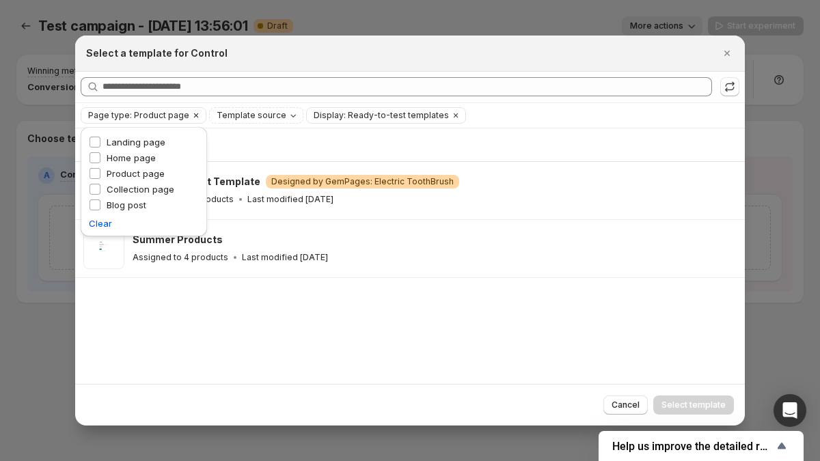
click at [120, 111] on span "Page type: Product page" at bounding box center [138, 115] width 101 height 11
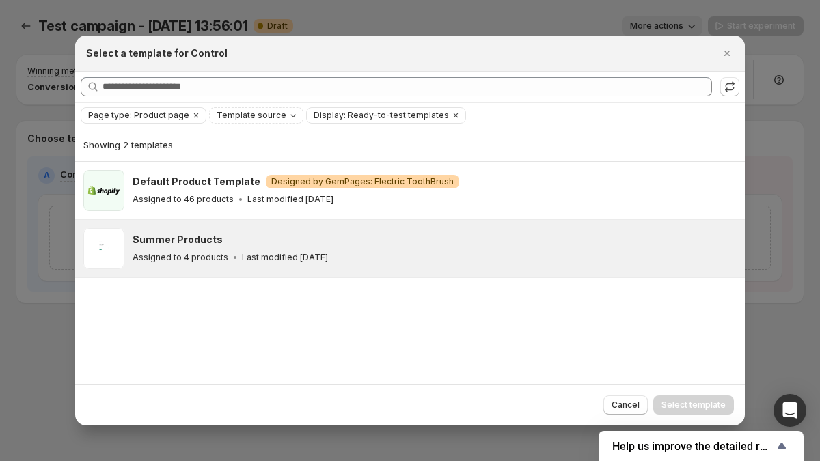
click at [187, 264] on div "Summer Products Assigned to 4 products Last modified [DATE]" at bounding box center [435, 248] width 604 height 41
click at [715, 409] on span "Select template" at bounding box center [693, 405] width 64 height 11
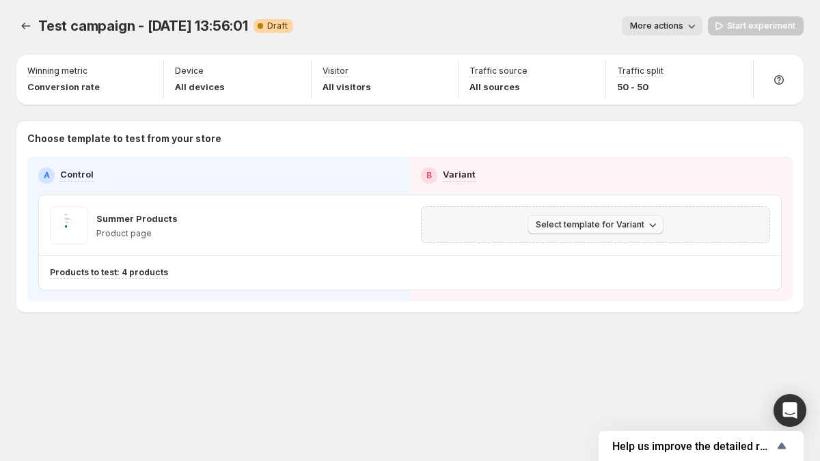
click at [616, 220] on span "Select template for Variant" at bounding box center [590, 224] width 109 height 11
click at [607, 258] on span "Select an existing template" at bounding box center [597, 254] width 139 height 14
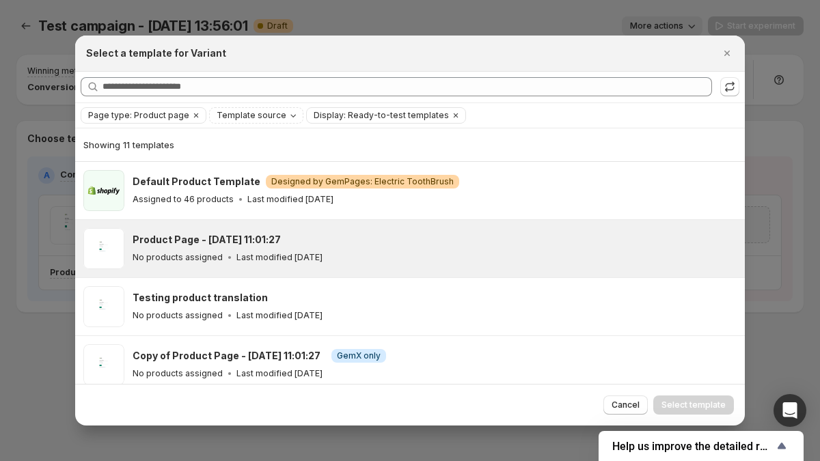
click at [571, 248] on div "Product Page - [DATE] 11:01:27 No products assigned Last modified [DATE]" at bounding box center [433, 248] width 600 height 31
click at [685, 404] on span "Select template" at bounding box center [693, 405] width 64 height 11
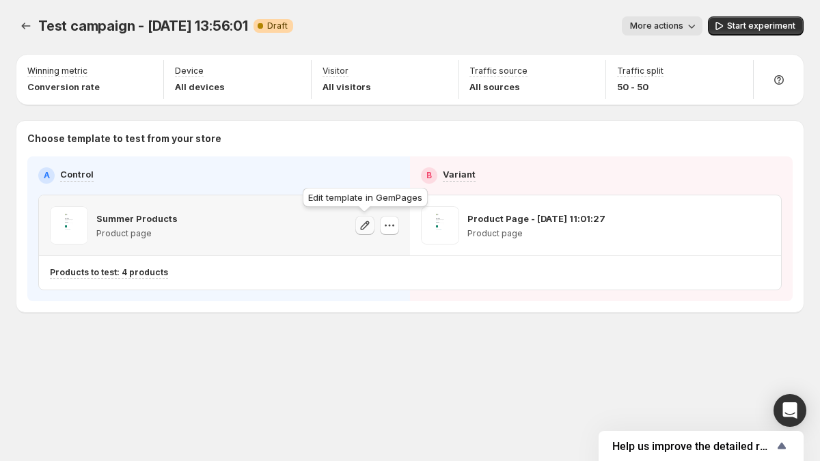
click at [368, 222] on icon "button" at bounding box center [365, 225] width 9 height 9
